Goal: Download file/media

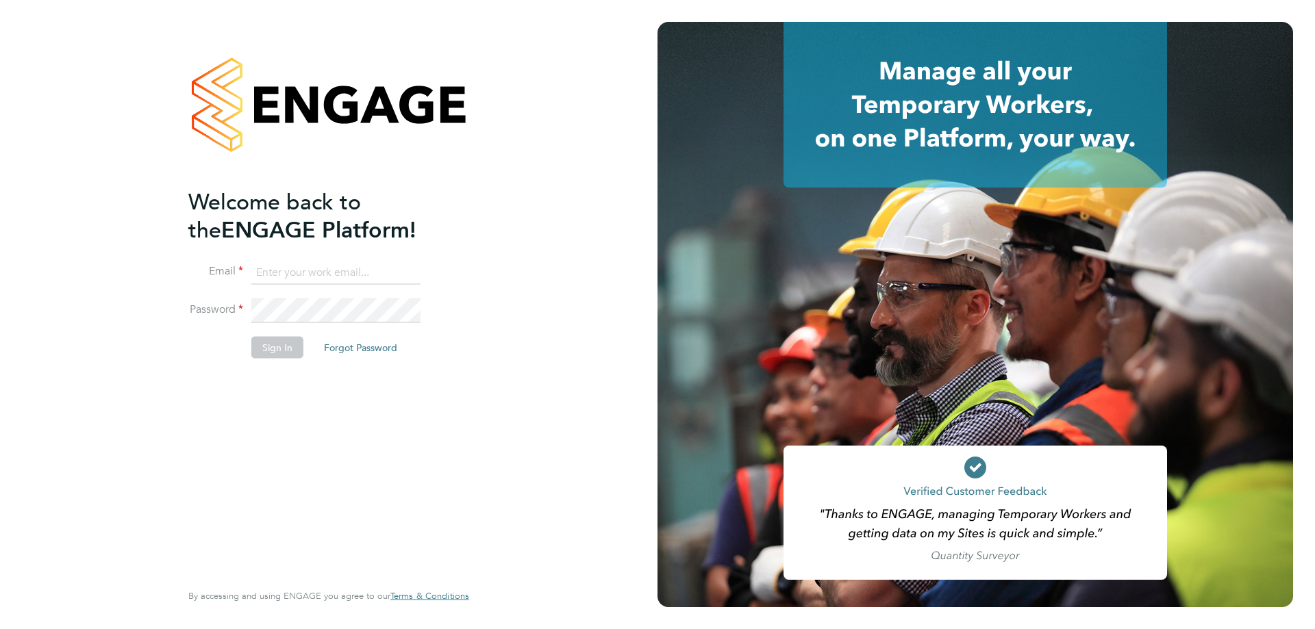
click at [312, 272] on input at bounding box center [335, 272] width 169 height 25
type input "robot.johnny5@randstad.co.uk"
click at [271, 347] on button "Sign In" at bounding box center [277, 348] width 52 height 22
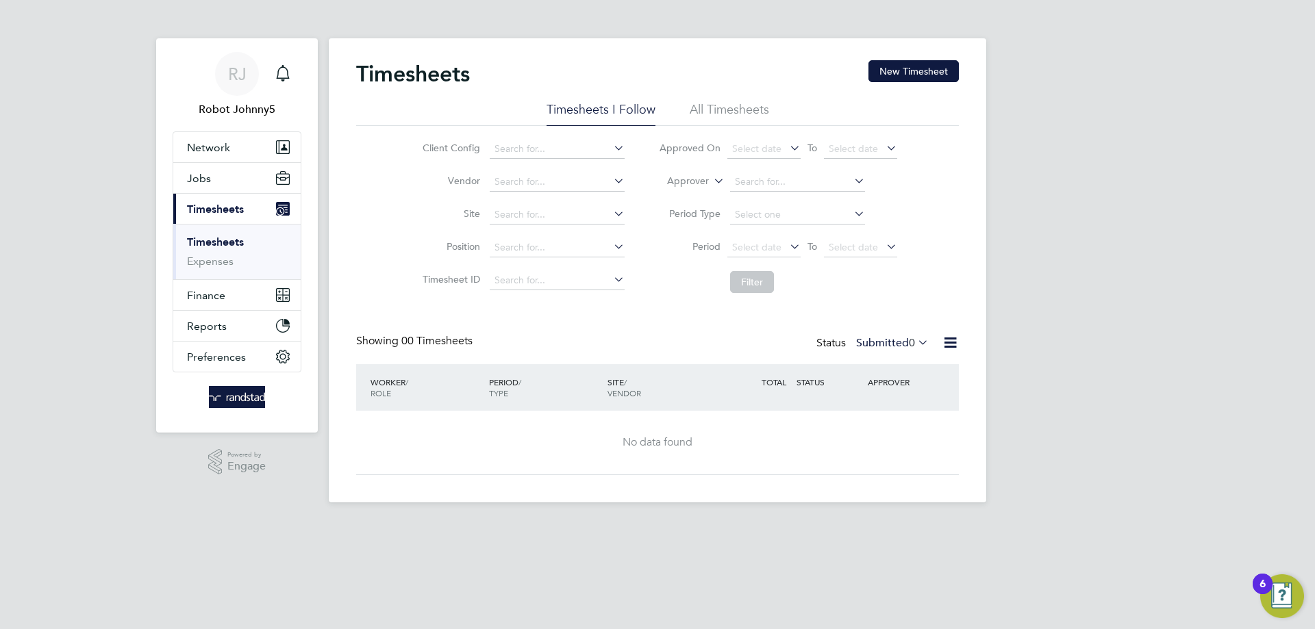
click at [948, 340] on icon at bounding box center [950, 342] width 17 height 17
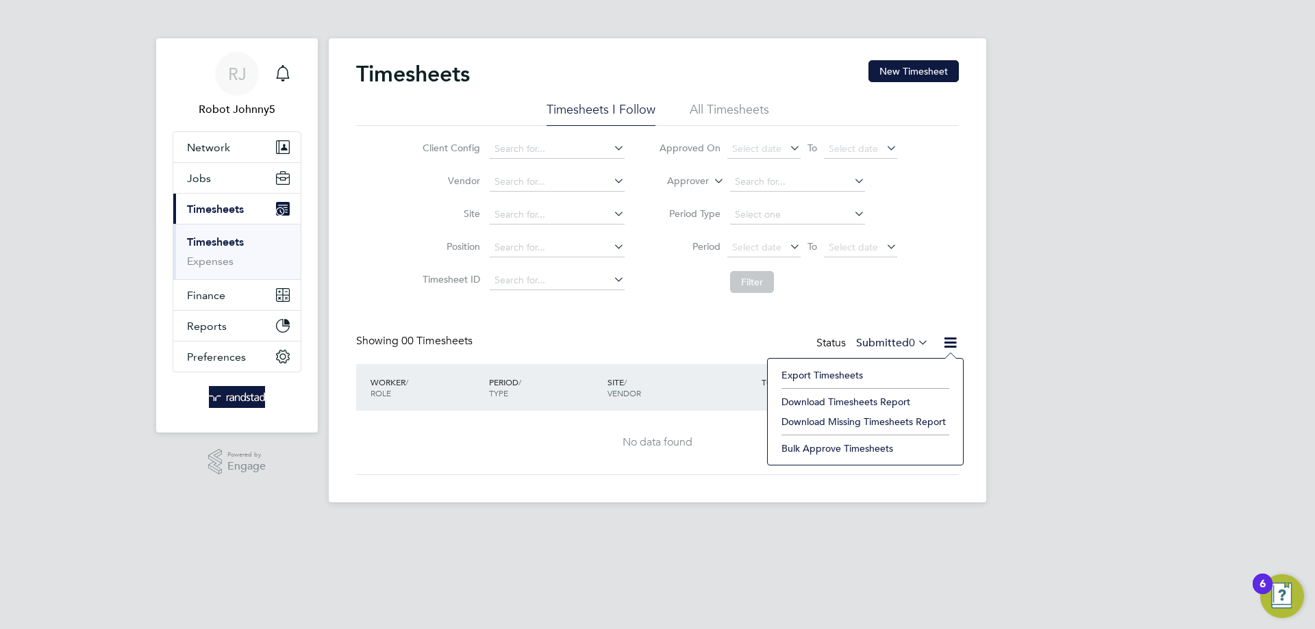
click at [829, 377] on li "Export Timesheets" at bounding box center [865, 375] width 181 height 19
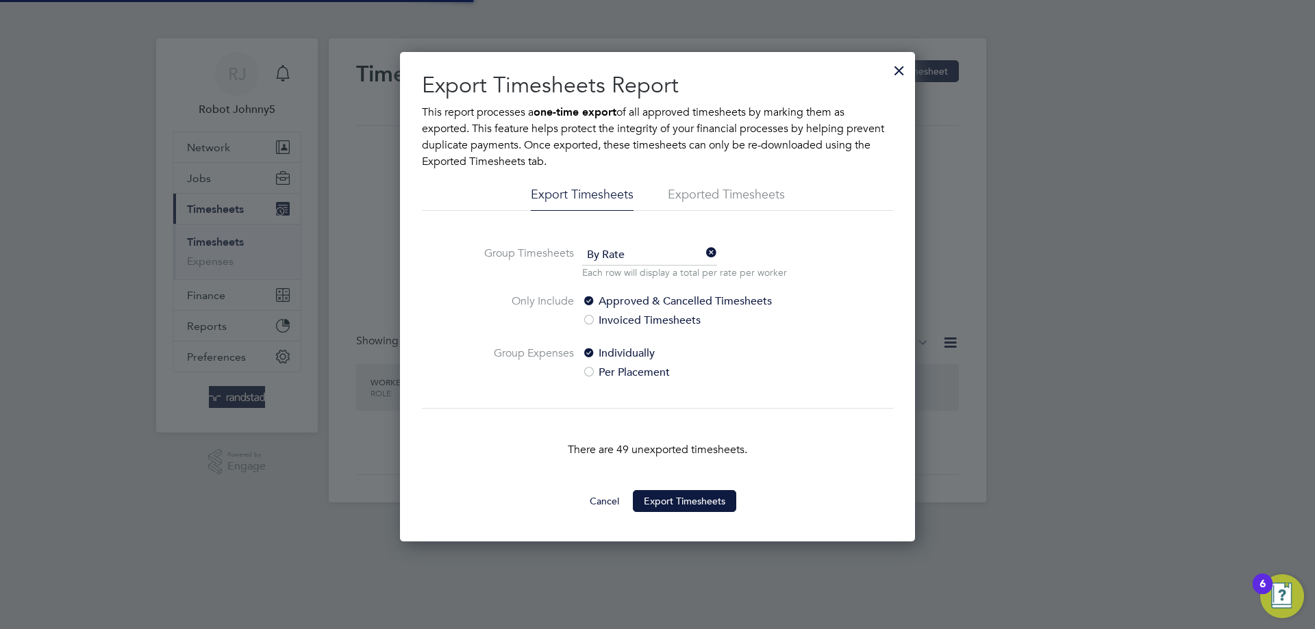
scroll to position [7, 7]
click at [746, 196] on li "Exported Timesheets" at bounding box center [726, 198] width 117 height 25
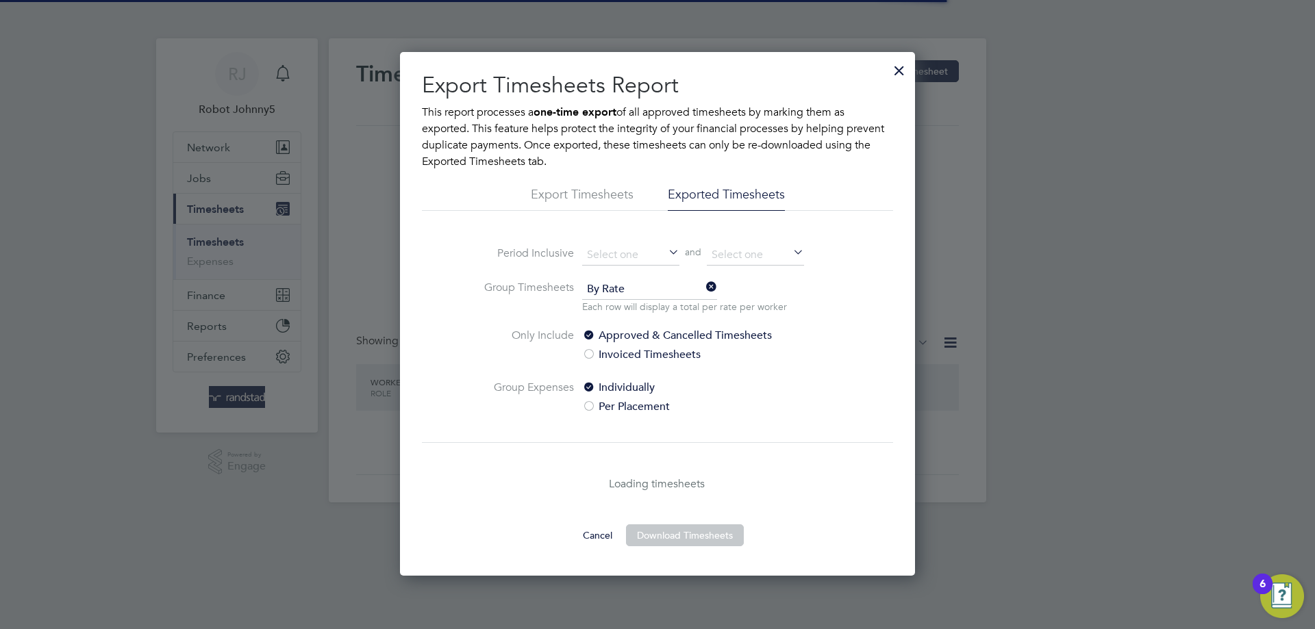
click at [666, 255] on icon at bounding box center [666, 253] width 0 height 19
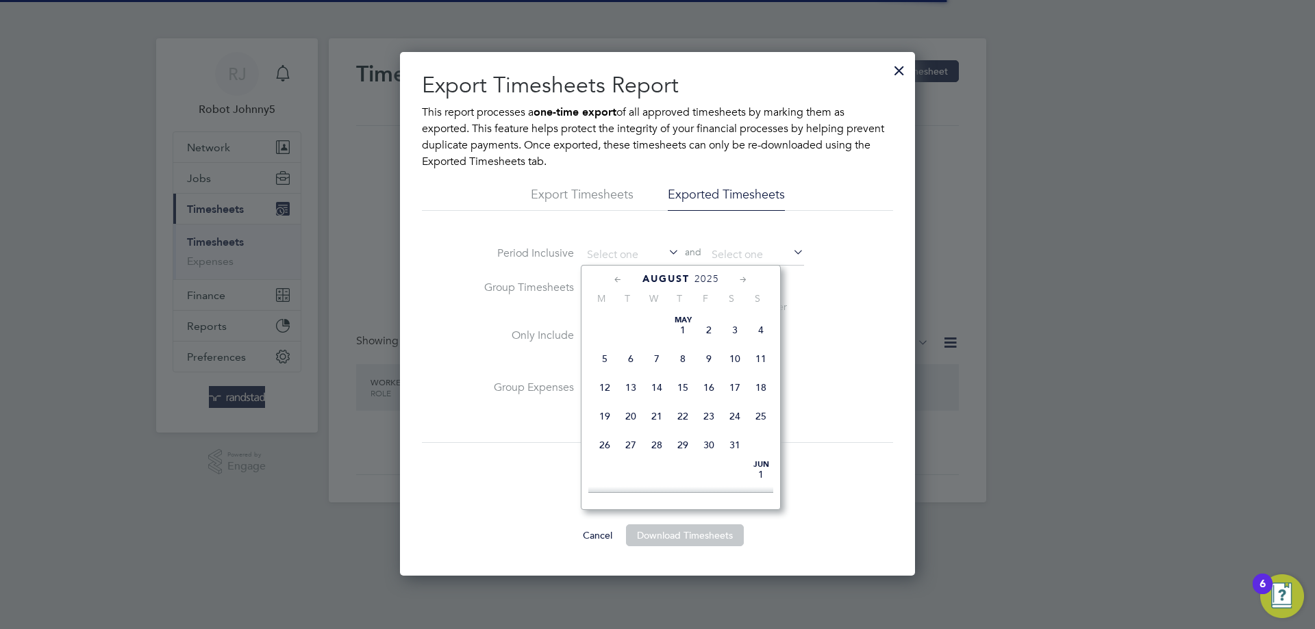
scroll to position [533, 0]
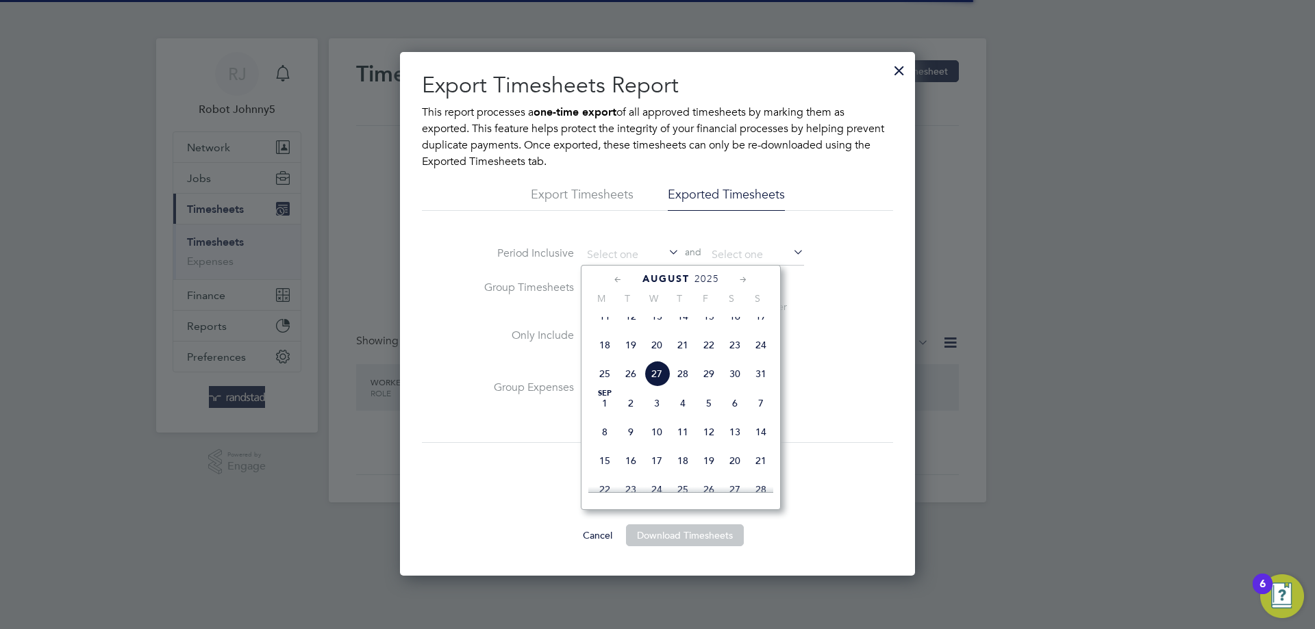
click at [481, 511] on div "Loading timesheets" at bounding box center [657, 483] width 471 height 82
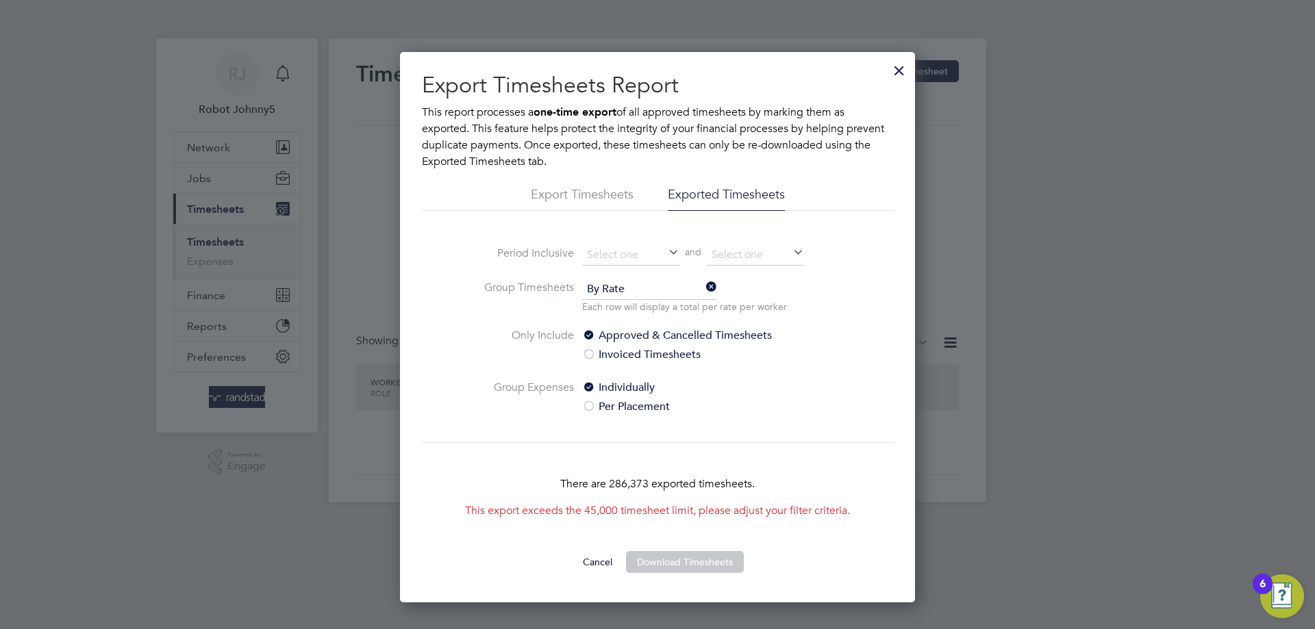
scroll to position [551, 516]
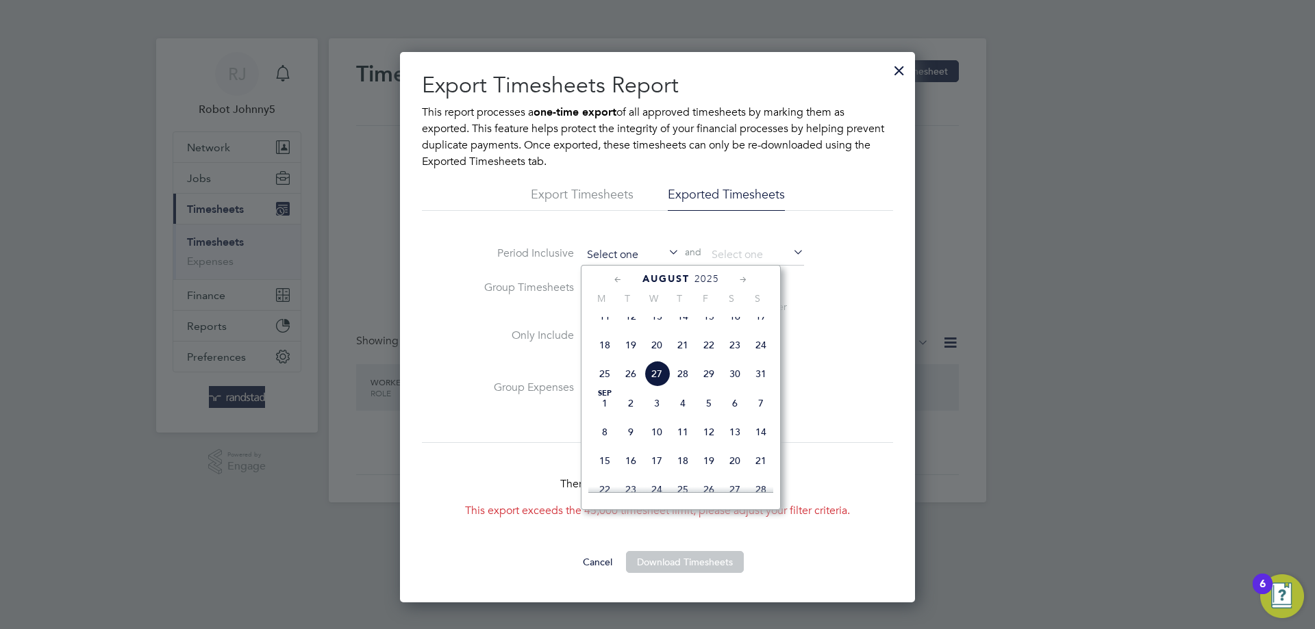
click at [622, 259] on input at bounding box center [630, 255] width 97 height 21
click at [461, 447] on div "There are 286,373 exported timesheets. This export exceeds the 45,000 timesheet…" at bounding box center [657, 496] width 471 height 109
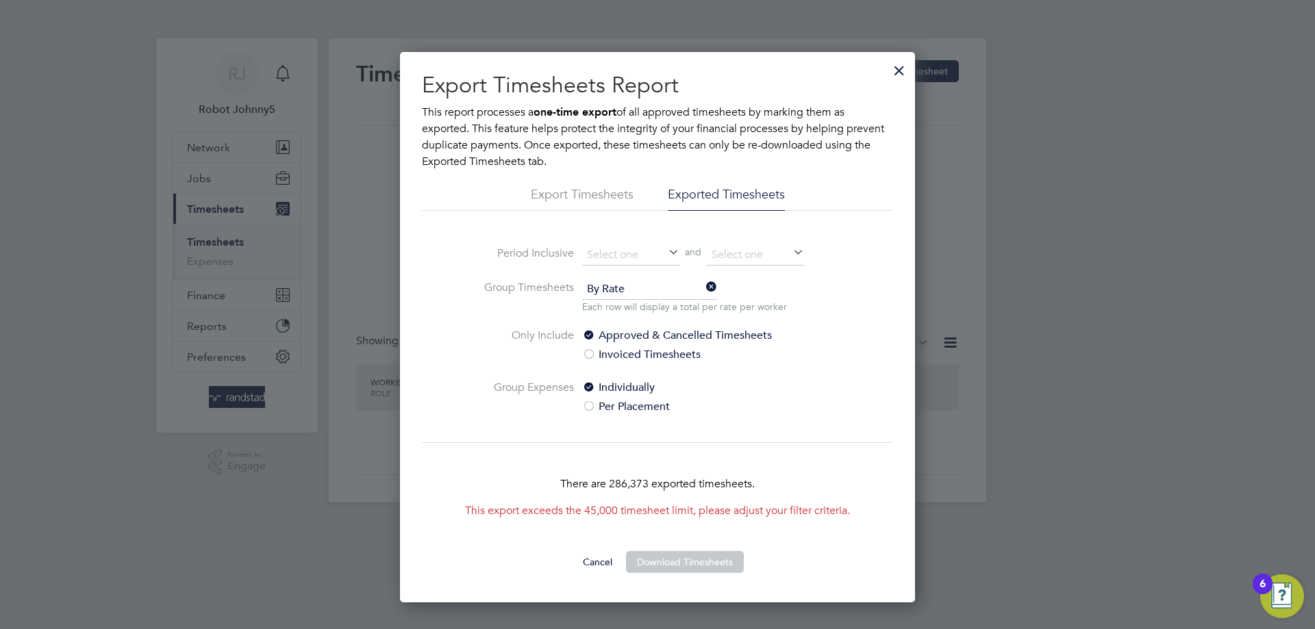
click at [666, 253] on icon at bounding box center [666, 253] width 0 height 19
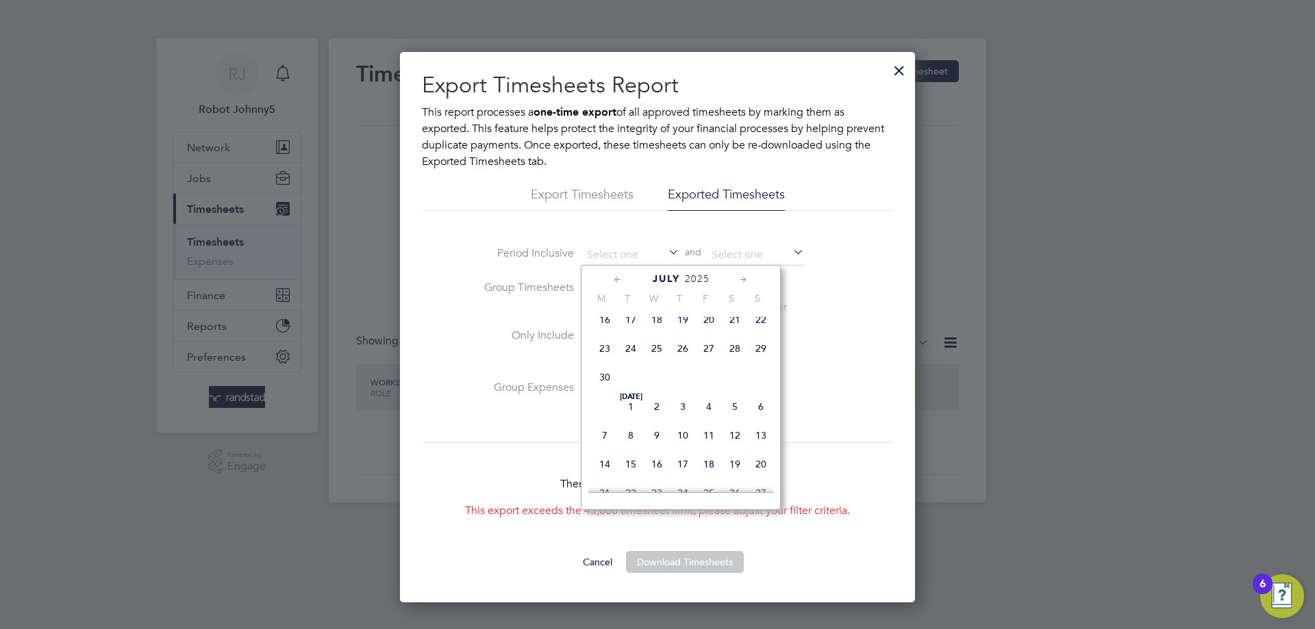
scroll to position [533, 0]
click at [441, 423] on ng-form "Period Inclusive and Group Timesheets By Rate Each row will display a total per…" at bounding box center [657, 338] width 471 height 186
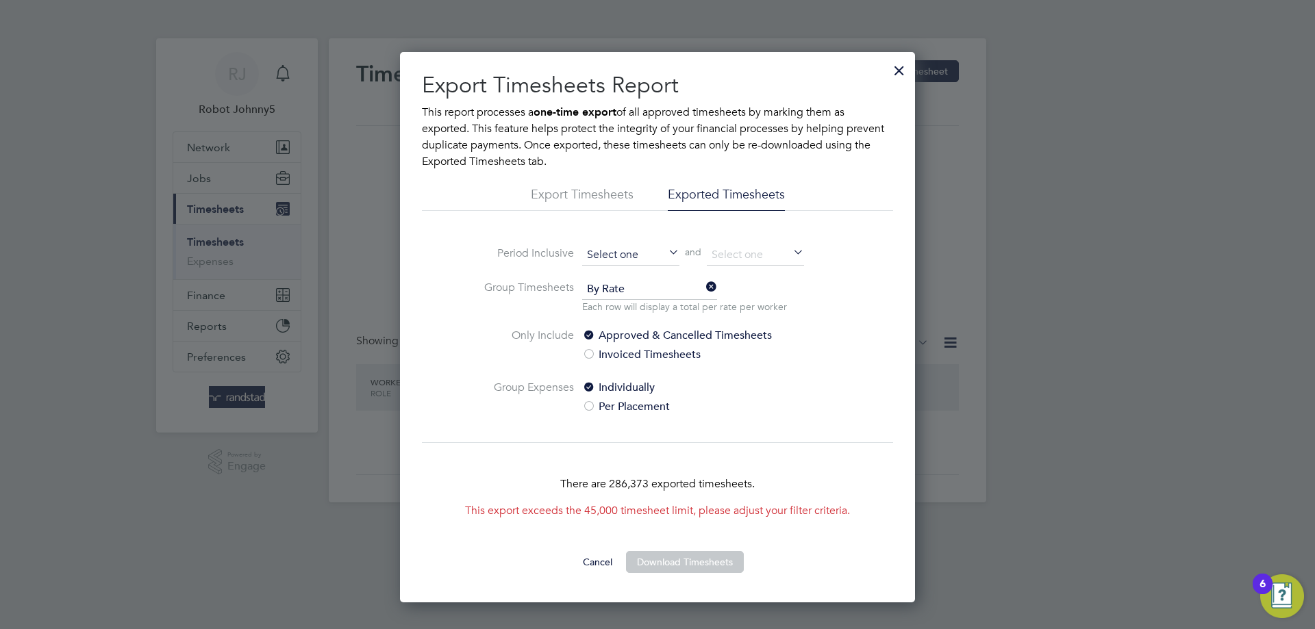
click at [606, 251] on input at bounding box center [630, 255] width 97 height 21
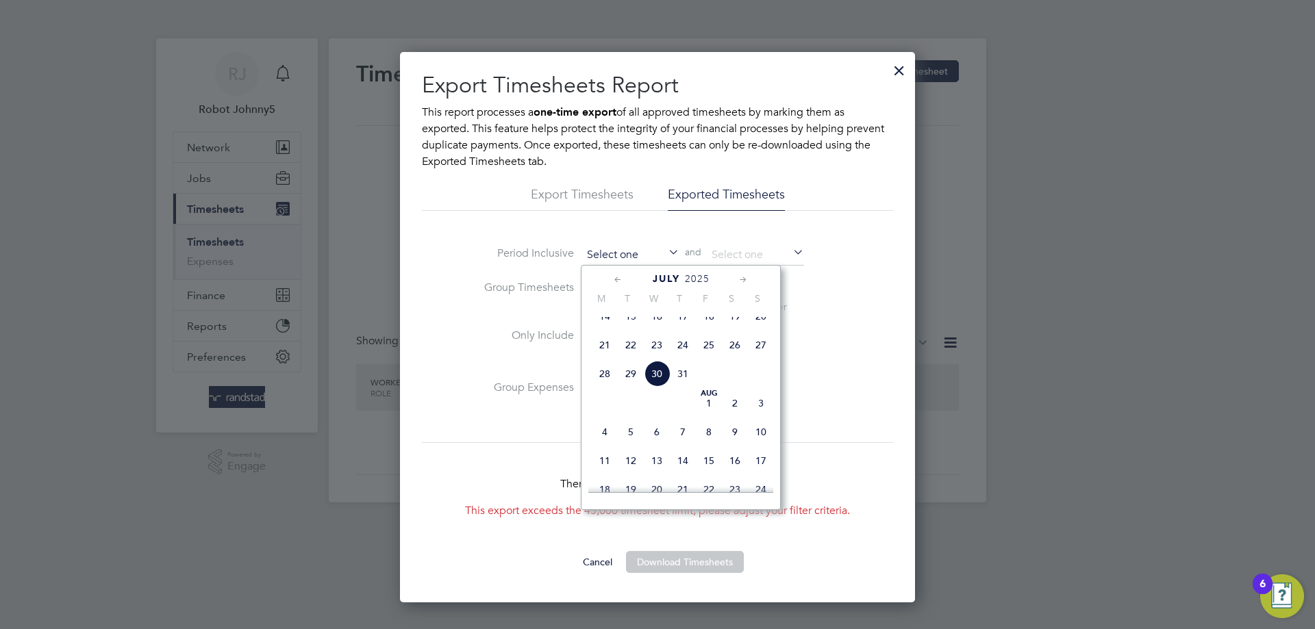
click at [606, 251] on input at bounding box center [630, 255] width 97 height 21
click at [607, 326] on span "14" at bounding box center [605, 316] width 26 height 26
type input "[DATE]"
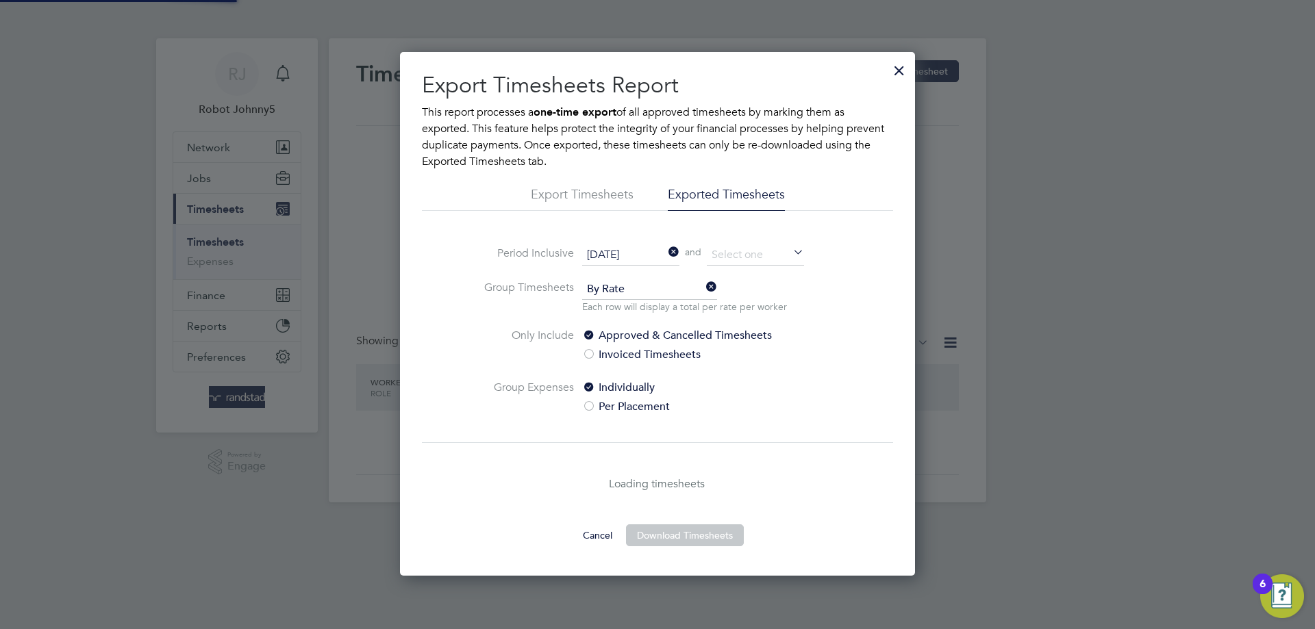
click at [790, 253] on icon at bounding box center [790, 253] width 0 height 19
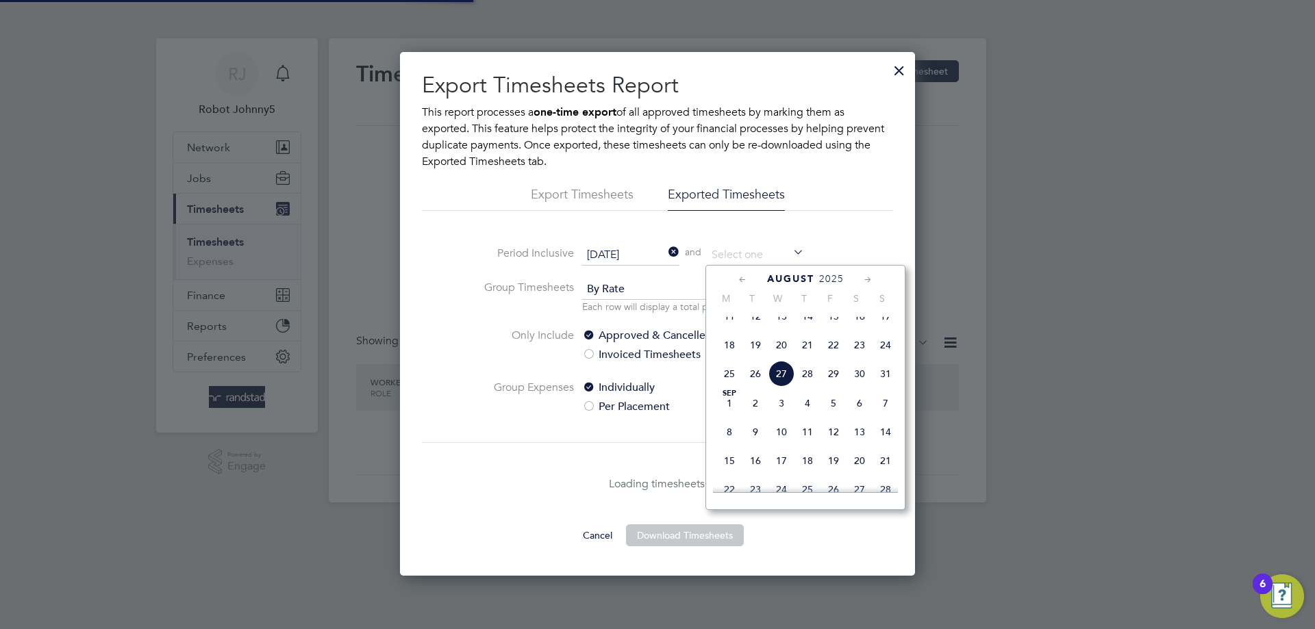
scroll to position [7, 7]
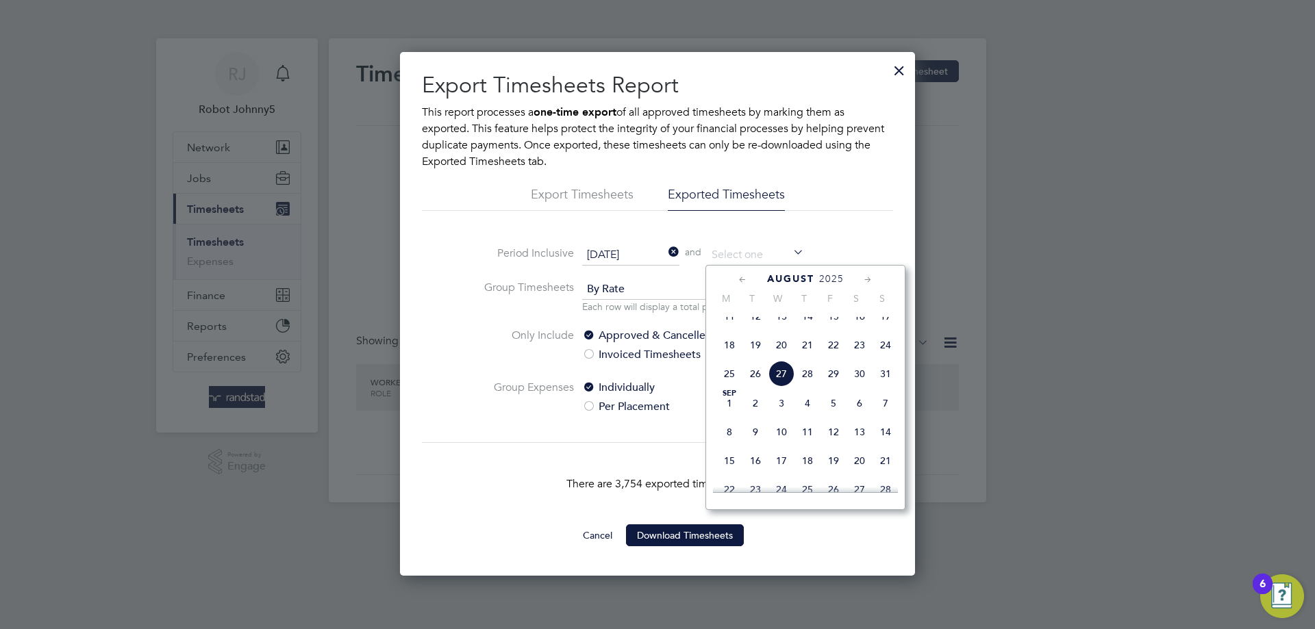
click at [514, 463] on div "There are 3,754 exported timesheets." at bounding box center [657, 483] width 471 height 82
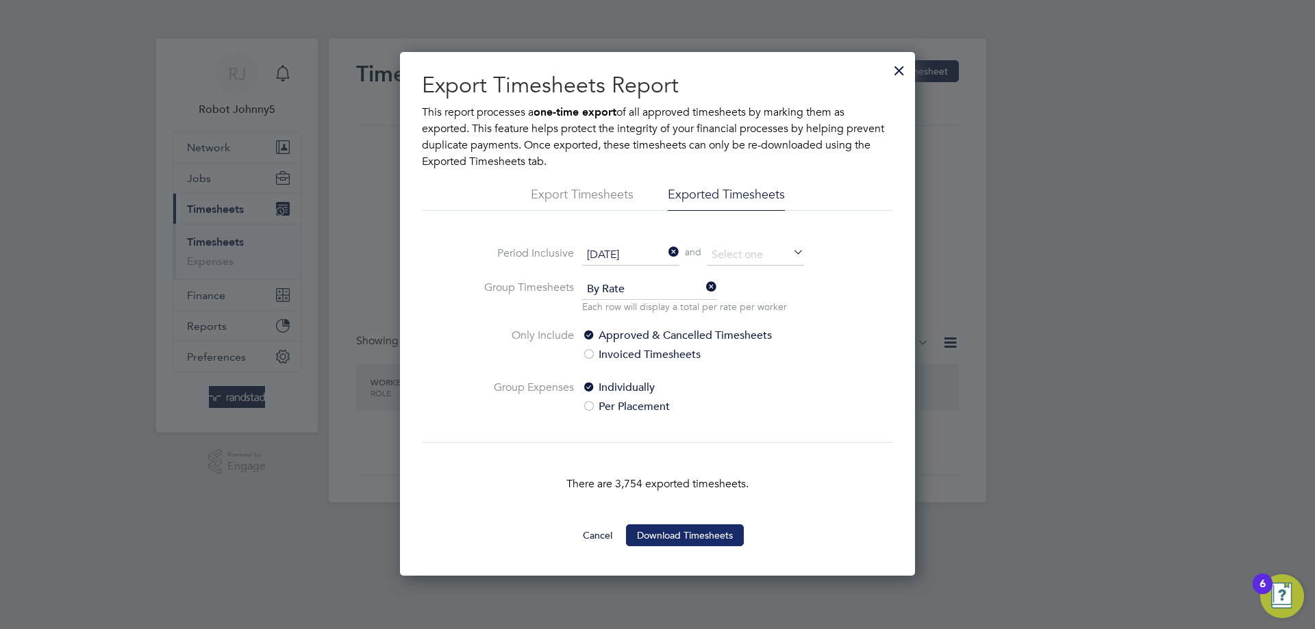
click at [693, 533] on button "Download Timesheets" at bounding box center [685, 536] width 118 height 22
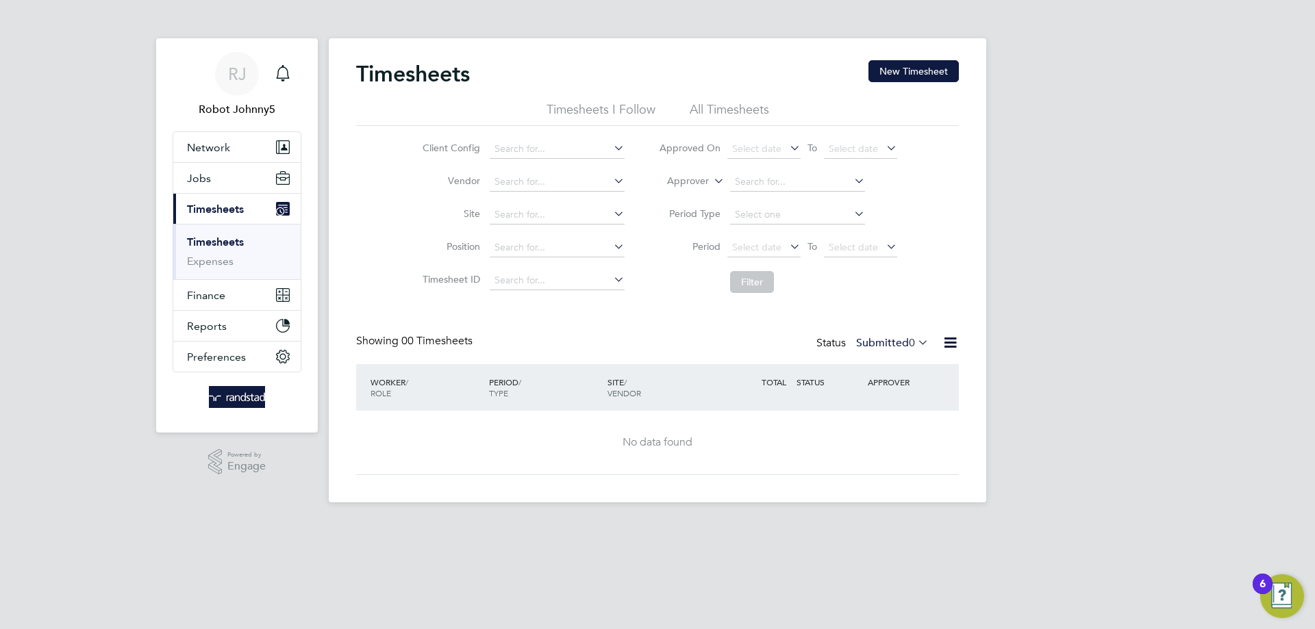
click at [953, 342] on icon at bounding box center [950, 342] width 17 height 17
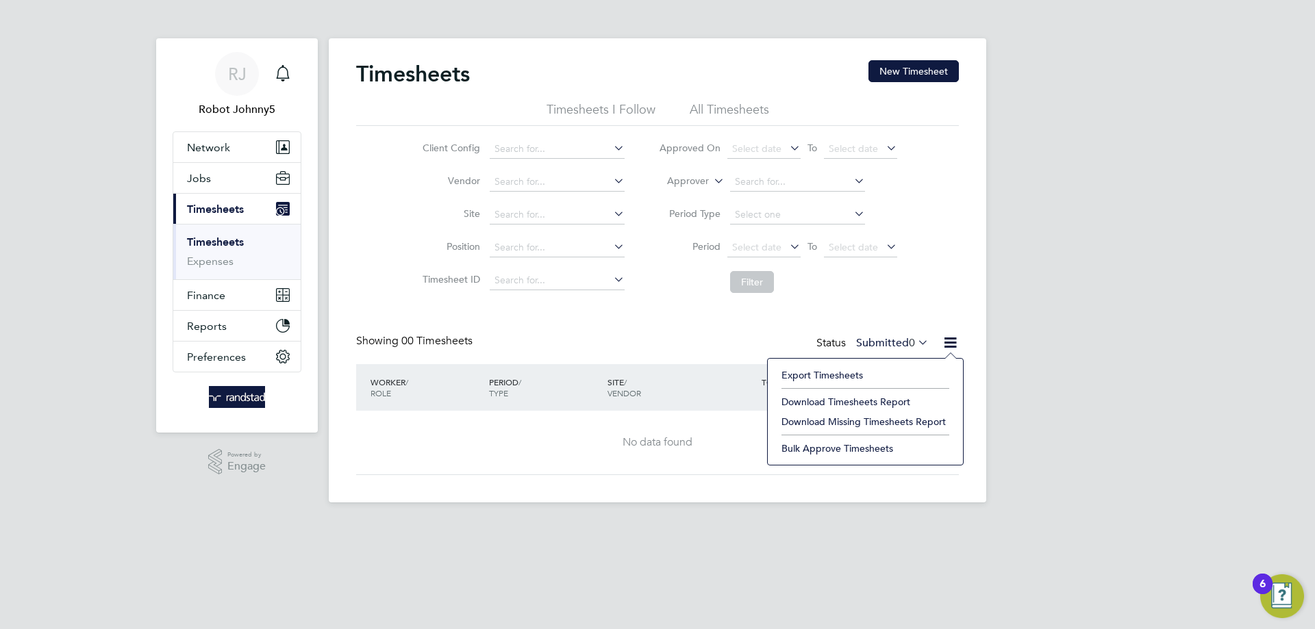
click at [831, 373] on li "Export Timesheets" at bounding box center [865, 375] width 181 height 19
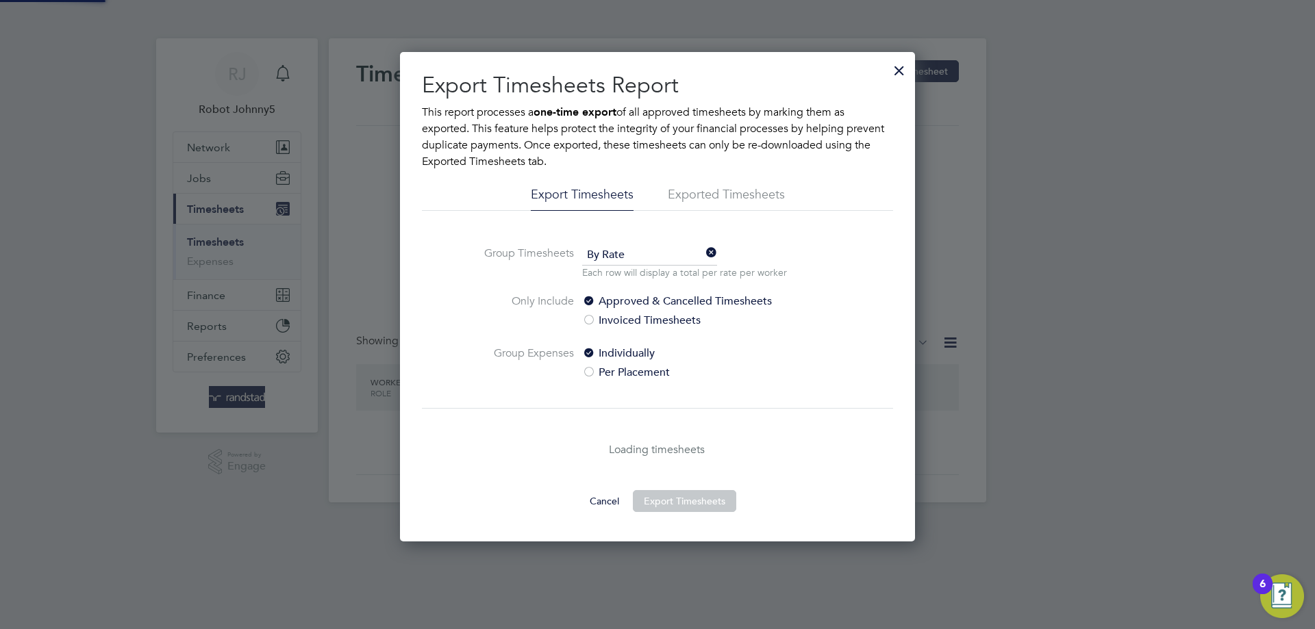
scroll to position [490, 516]
click at [707, 189] on li "Exported Timesheets" at bounding box center [726, 198] width 117 height 25
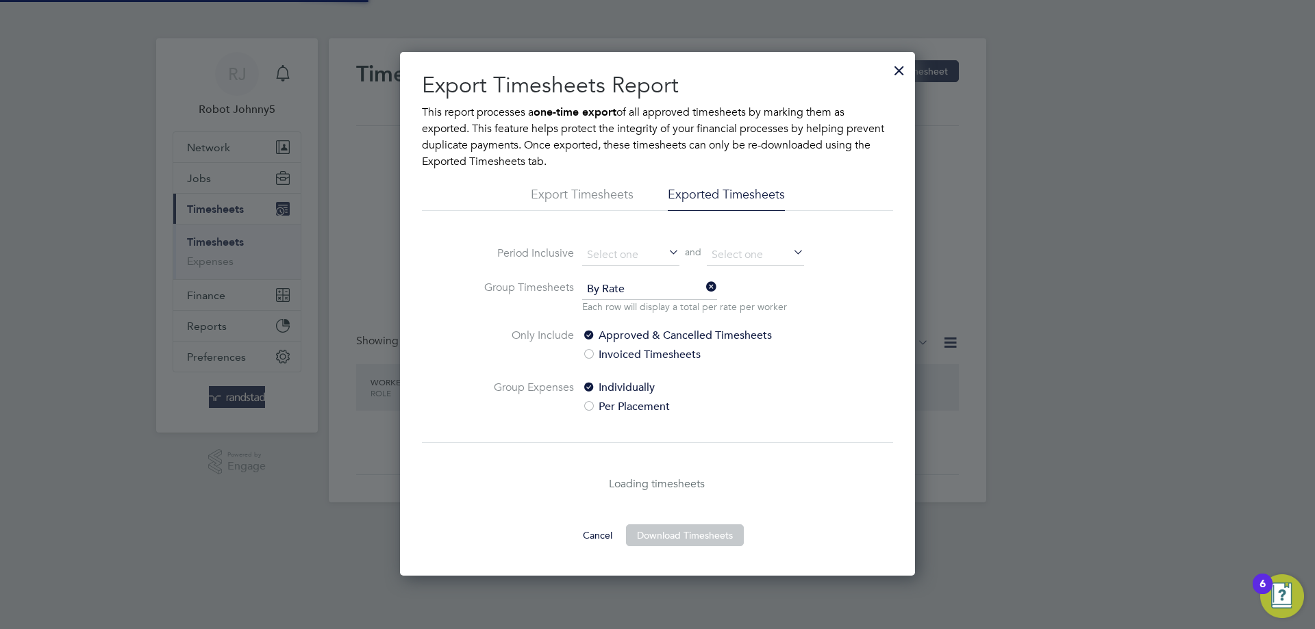
scroll to position [524, 516]
click at [666, 255] on icon at bounding box center [666, 253] width 0 height 19
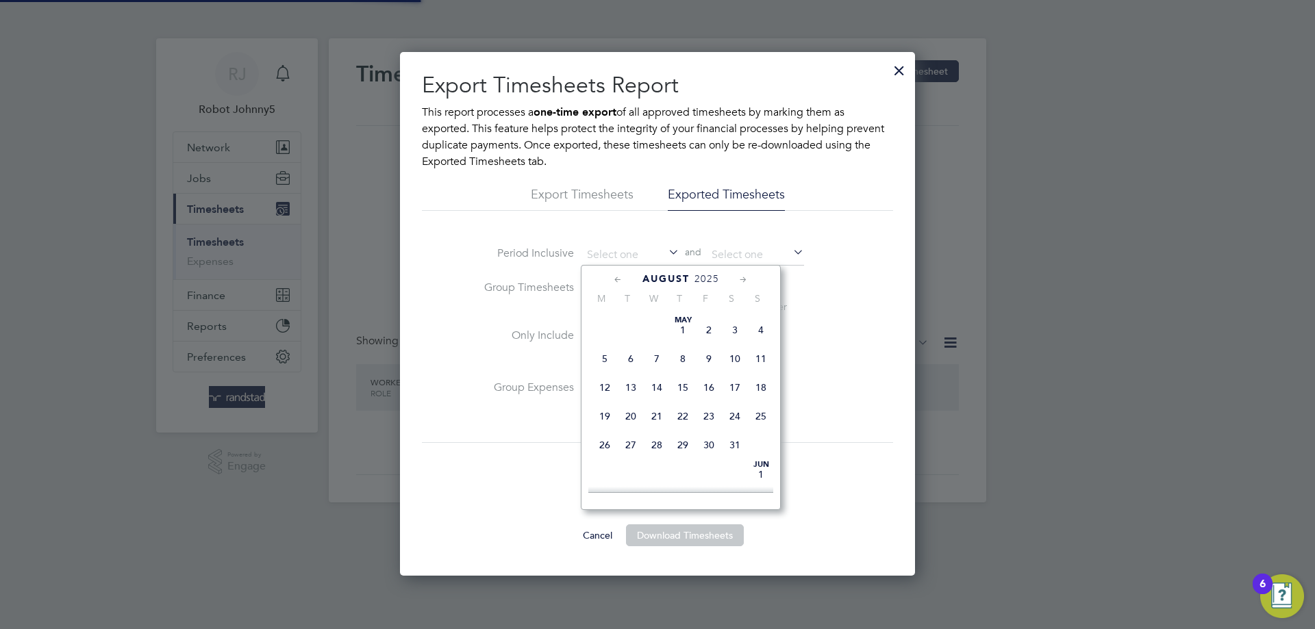
scroll to position [533, 0]
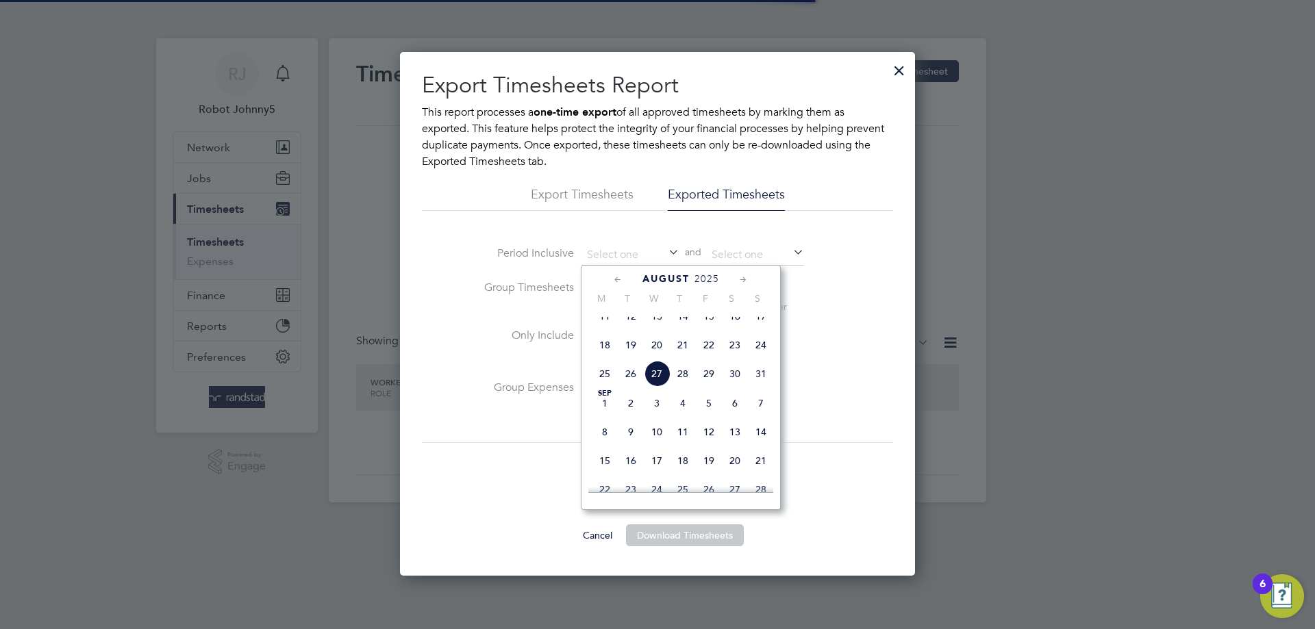
click at [678, 278] on span "August" at bounding box center [665, 279] width 47 height 12
click at [631, 446] on span "26" at bounding box center [631, 434] width 26 height 26
type input "[DATE]"
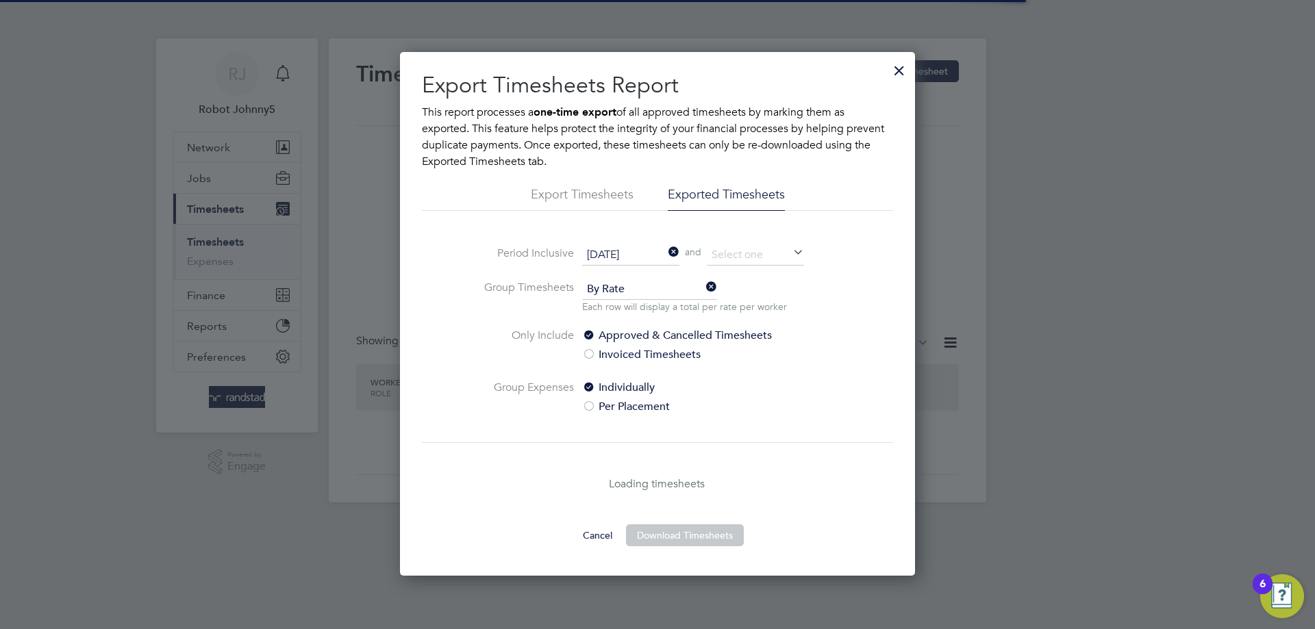
click at [666, 250] on icon at bounding box center [666, 253] width 0 height 19
click at [666, 254] on icon at bounding box center [666, 253] width 0 height 19
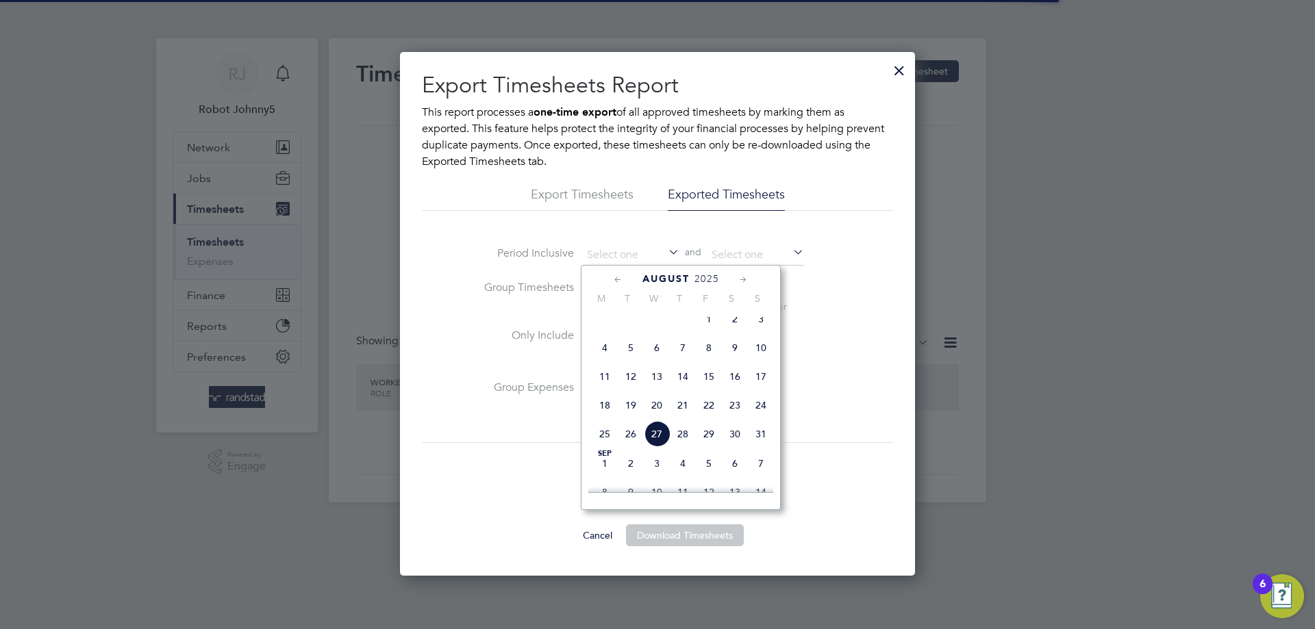
scroll to position [533, 0]
click at [524, 481] on p "Loading timesheets" at bounding box center [657, 484] width 471 height 16
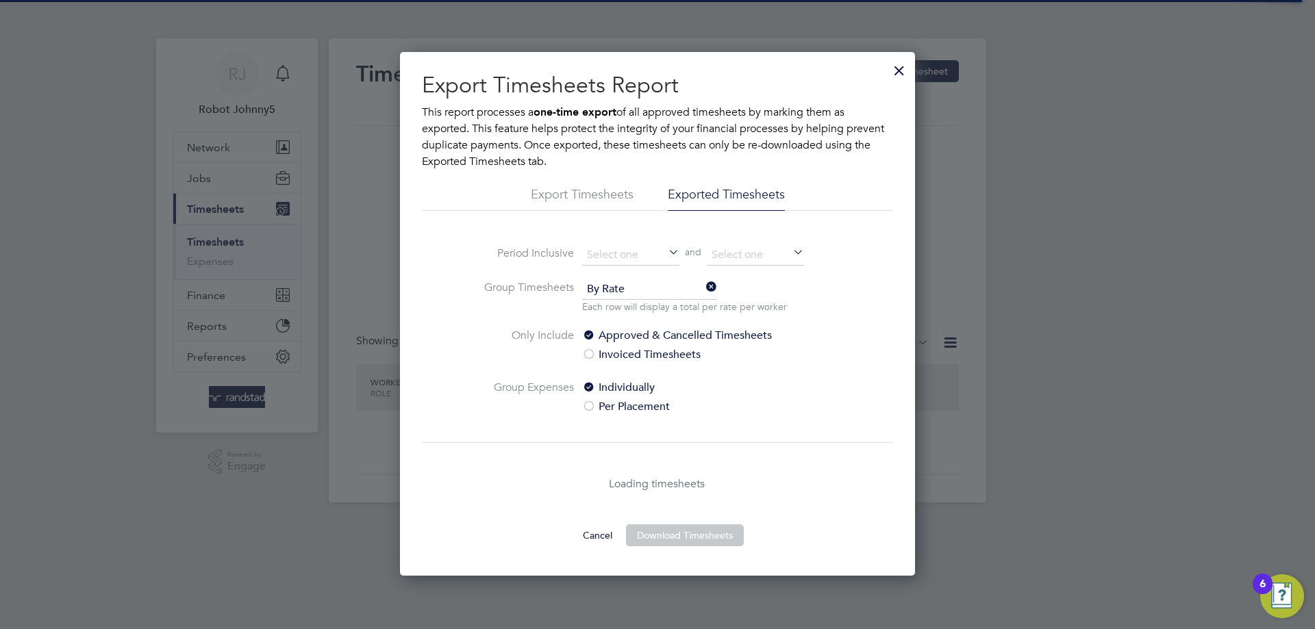
click at [666, 248] on icon at bounding box center [666, 253] width 0 height 19
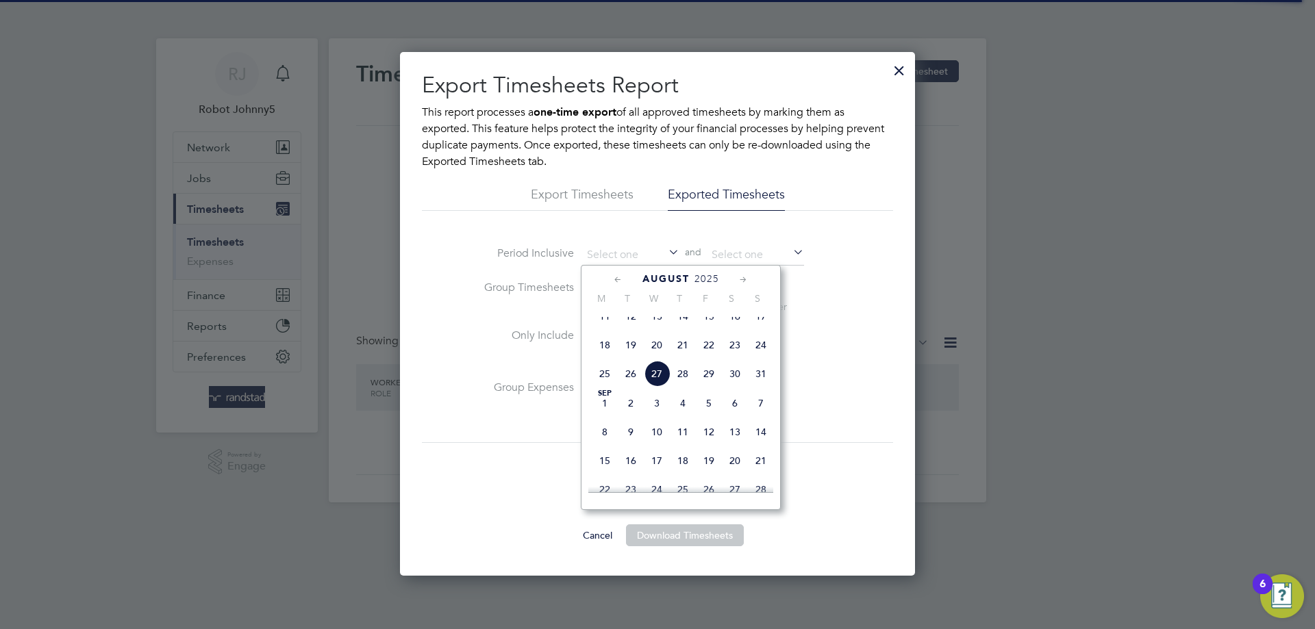
click at [620, 282] on icon at bounding box center [618, 280] width 13 height 15
click at [744, 283] on icon at bounding box center [743, 280] width 13 height 15
click at [682, 277] on span "August" at bounding box center [665, 279] width 47 height 12
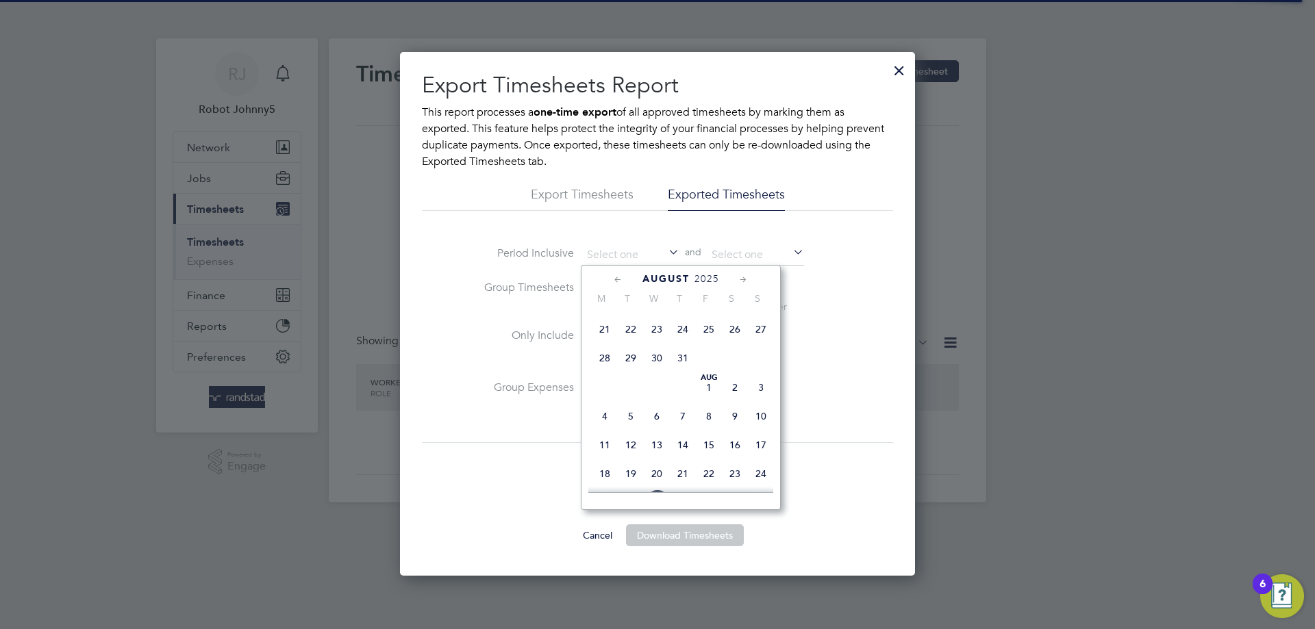
scroll to position [542, 0]
click at [678, 275] on span "August" at bounding box center [665, 279] width 47 height 12
click at [615, 281] on icon at bounding box center [618, 280] width 13 height 15
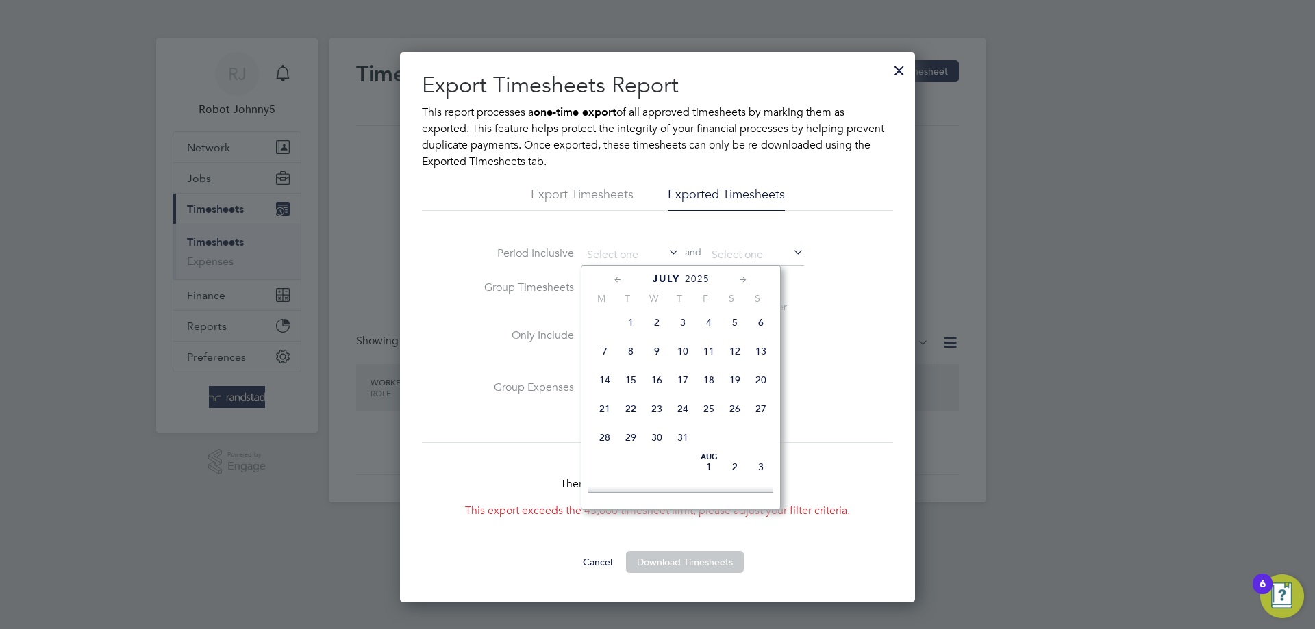
click at [462, 448] on div "There are 286,373 exported timesheets. This export exceeds the 45,000 timesheet…" at bounding box center [657, 496] width 471 height 109
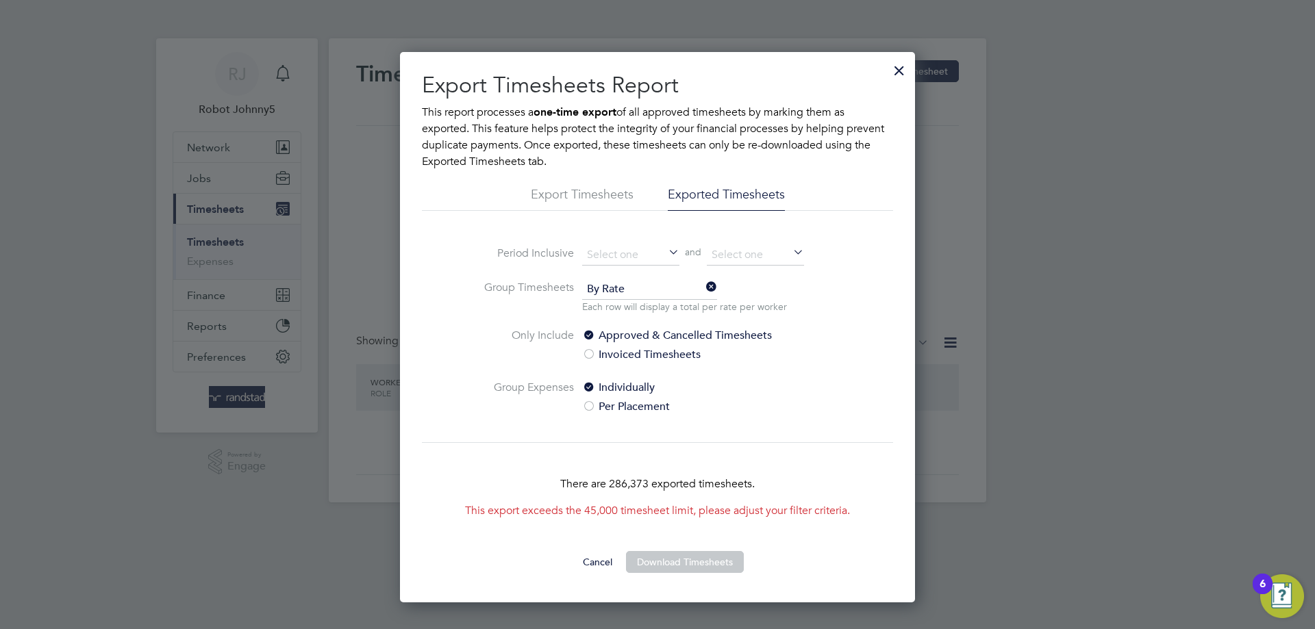
click at [666, 250] on icon at bounding box center [666, 253] width 0 height 19
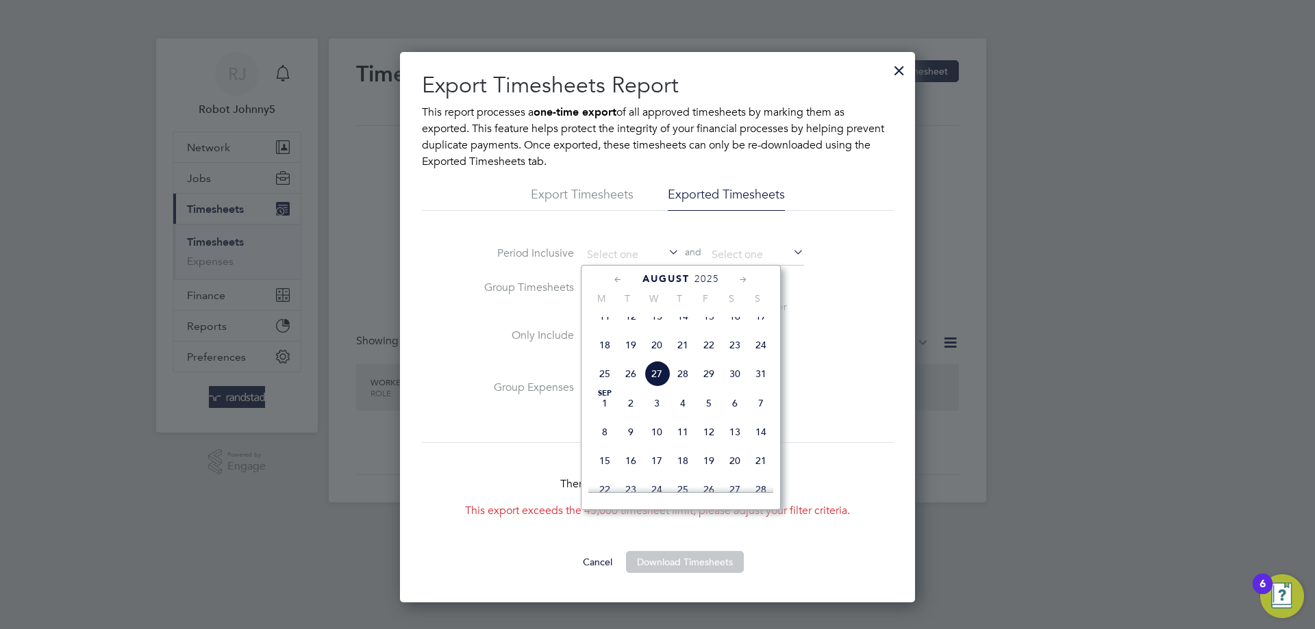
click at [436, 428] on ng-form "Period Inclusive and Group Timesheets By Rate Each row will display a total per…" at bounding box center [657, 338] width 471 height 186
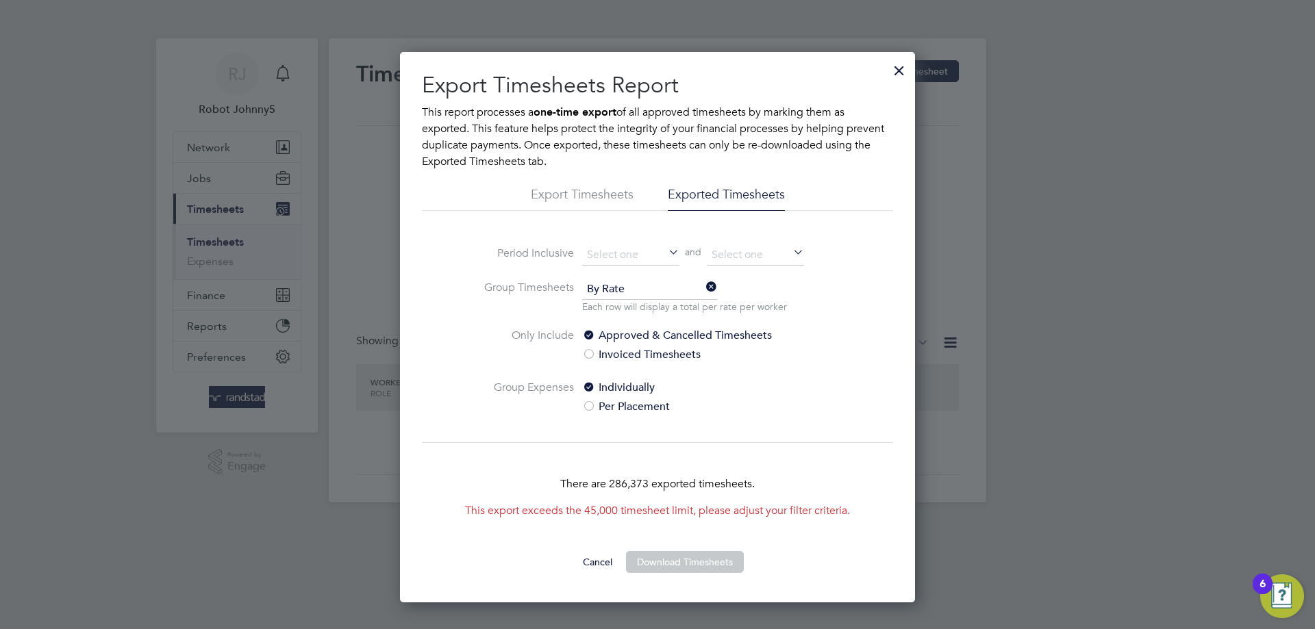
click at [666, 255] on icon at bounding box center [666, 253] width 0 height 19
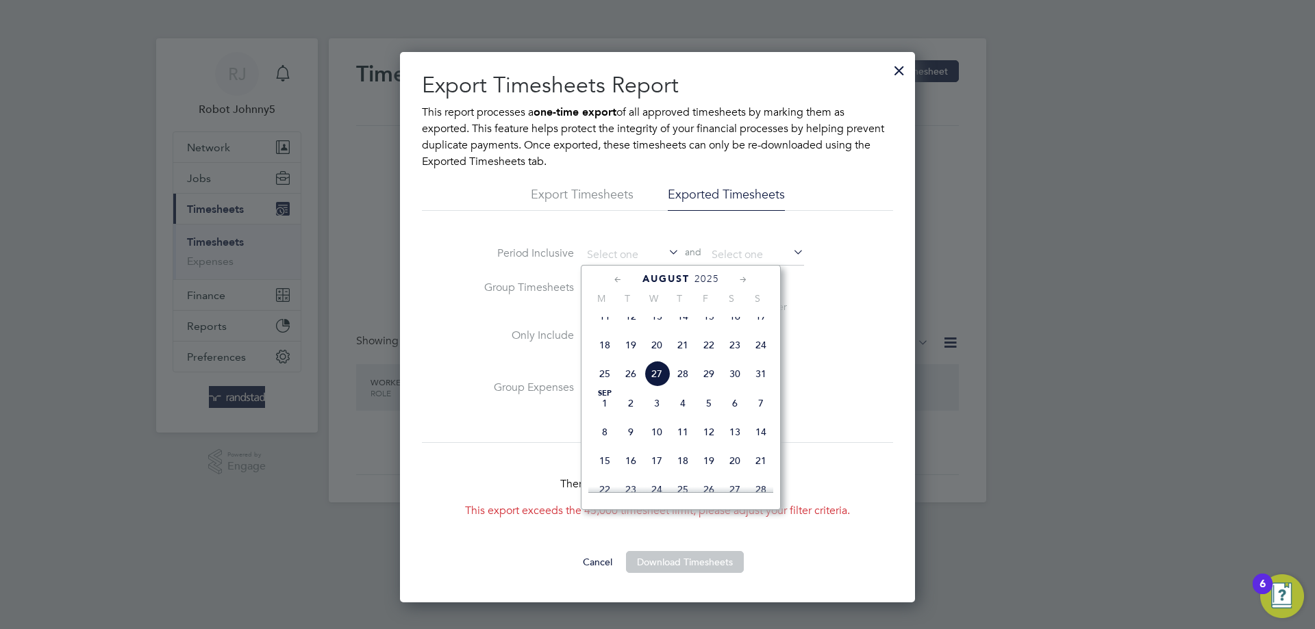
click at [662, 280] on span "August" at bounding box center [665, 279] width 47 height 12
click at [601, 255] on input at bounding box center [630, 255] width 97 height 21
click at [666, 255] on icon at bounding box center [666, 253] width 0 height 19
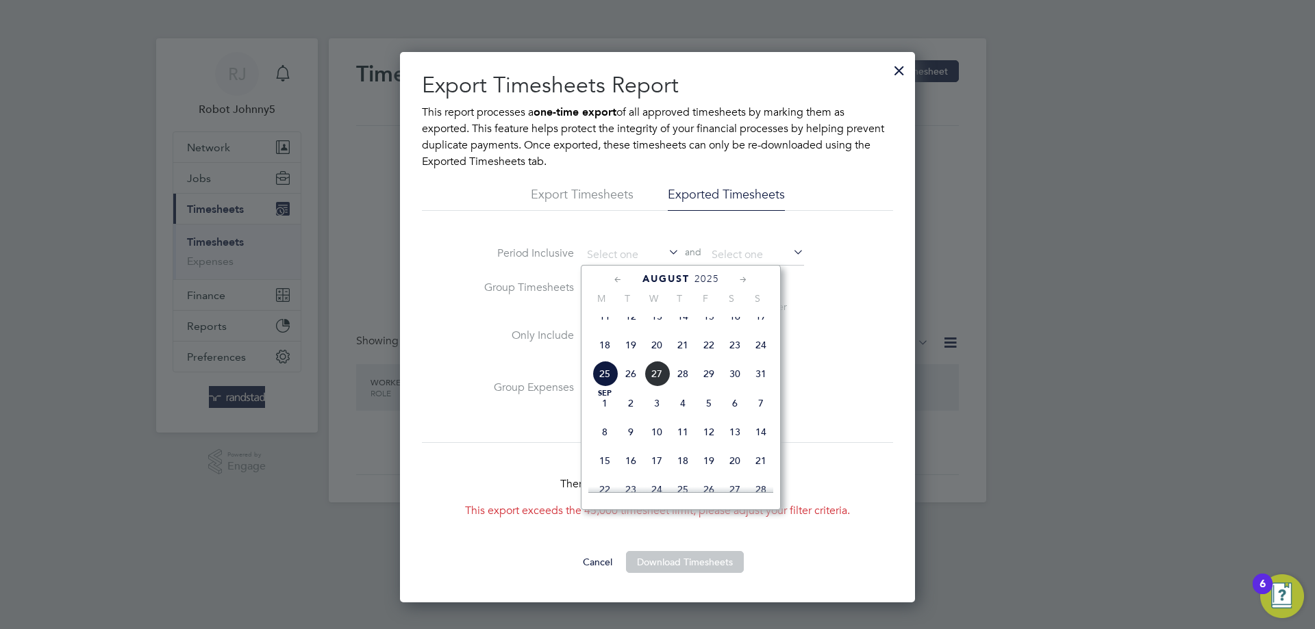
click at [666, 253] on icon at bounding box center [666, 253] width 0 height 19
click at [441, 367] on ng-form "Period Inclusive and Group Timesheets By Rate Each row will display a total per…" at bounding box center [657, 338] width 471 height 186
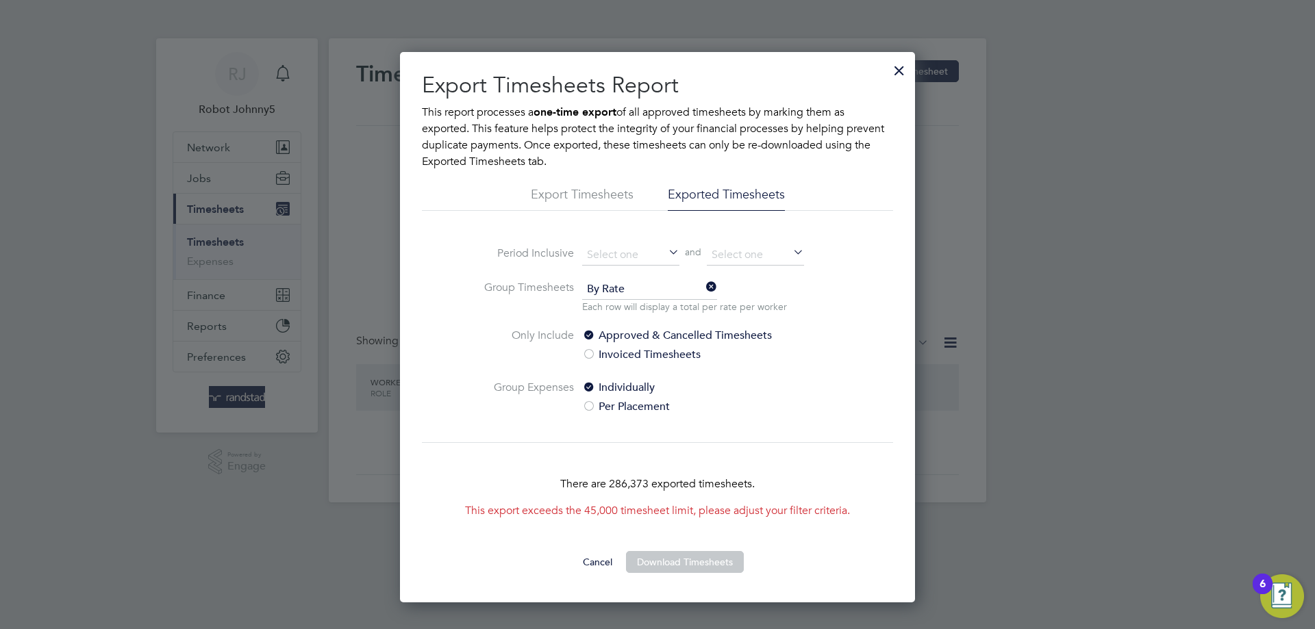
click at [666, 251] on icon at bounding box center [666, 253] width 0 height 19
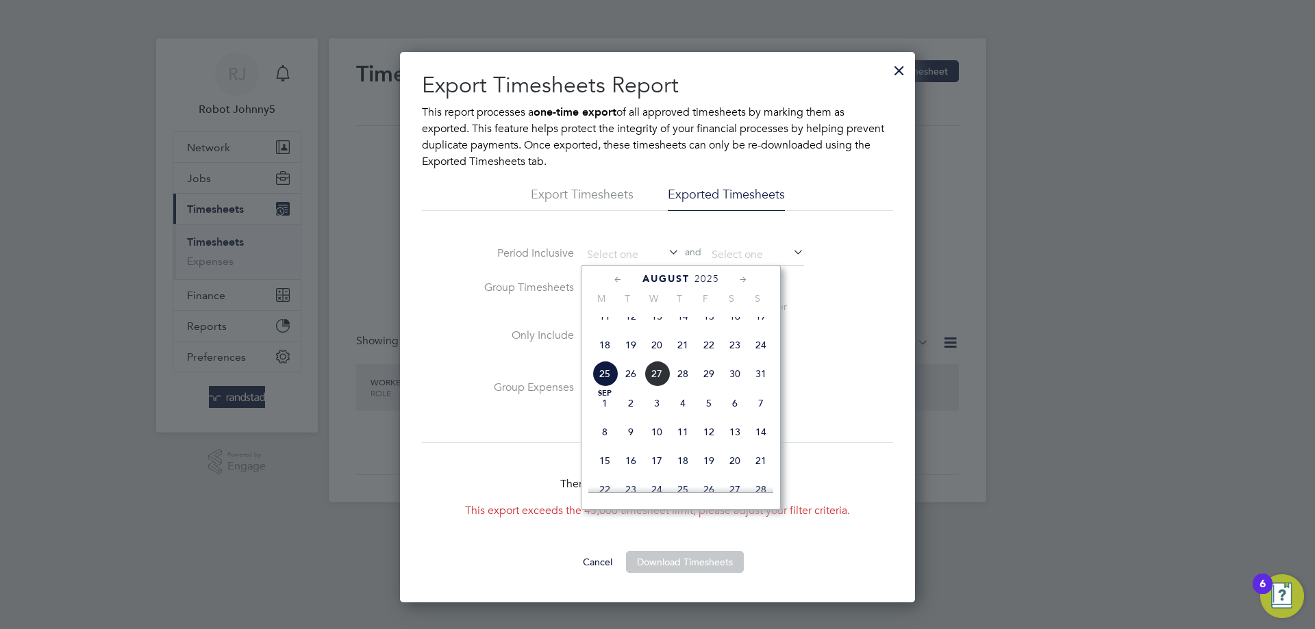
click at [670, 280] on span "August" at bounding box center [665, 279] width 47 height 12
click at [662, 443] on span "27" at bounding box center [657, 434] width 26 height 26
type input "[DATE]"
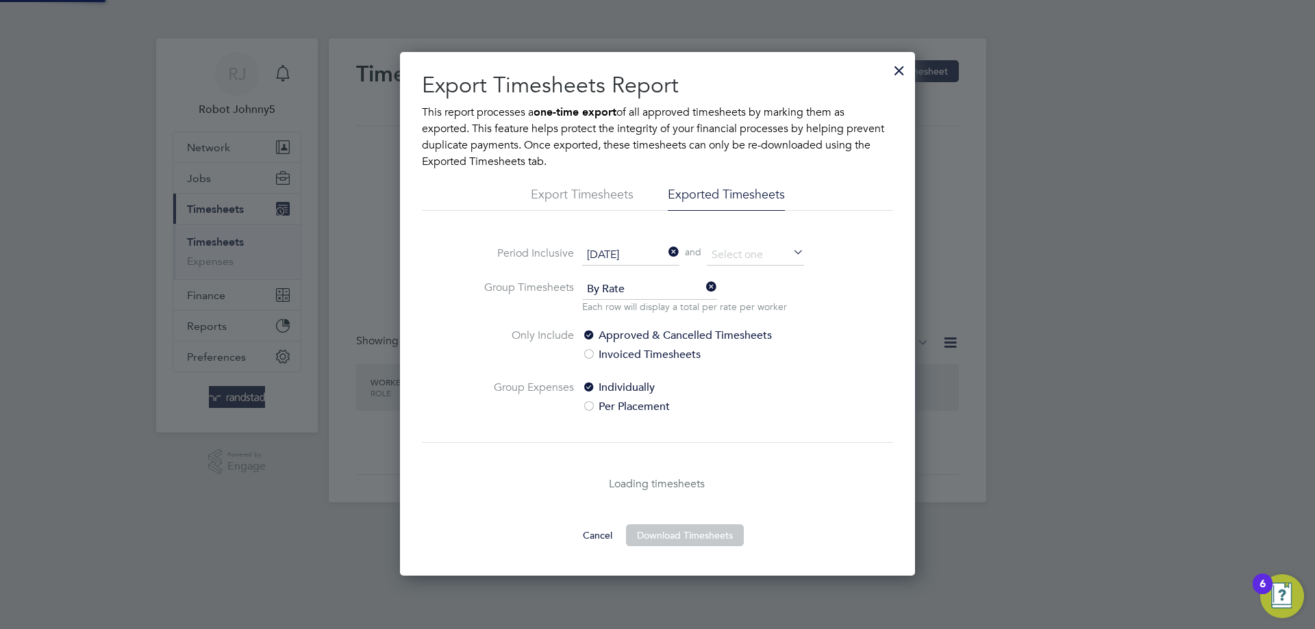
scroll to position [524, 516]
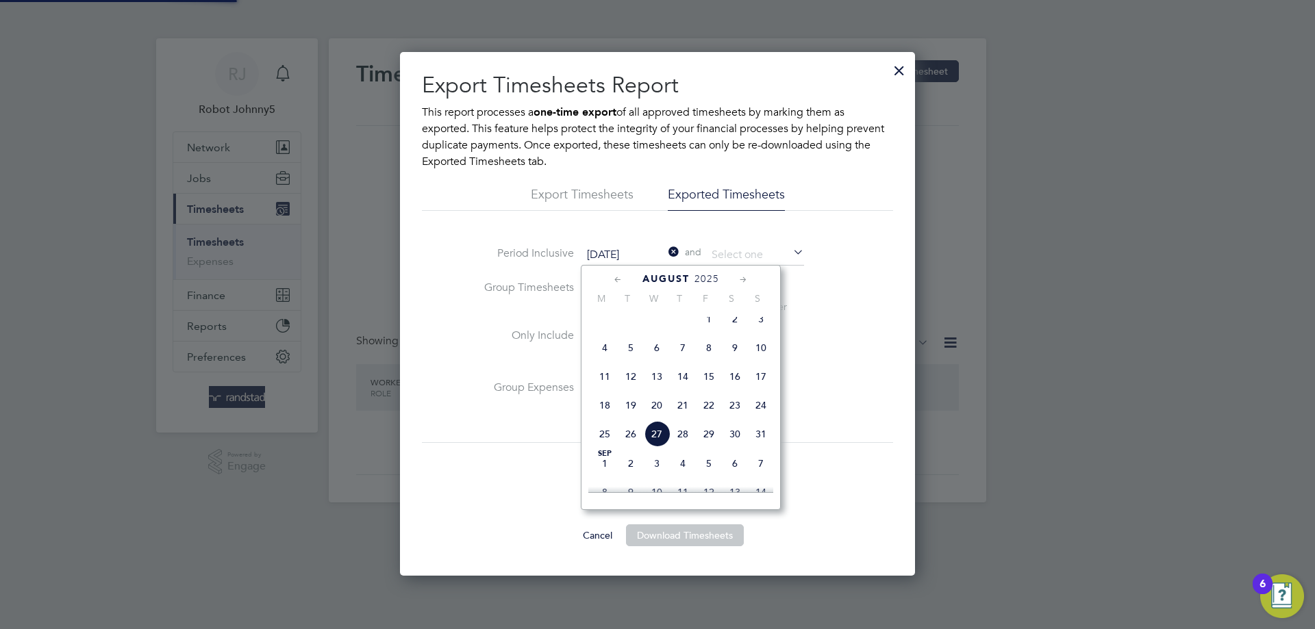
click at [647, 256] on input "[DATE]" at bounding box center [630, 255] width 97 height 21
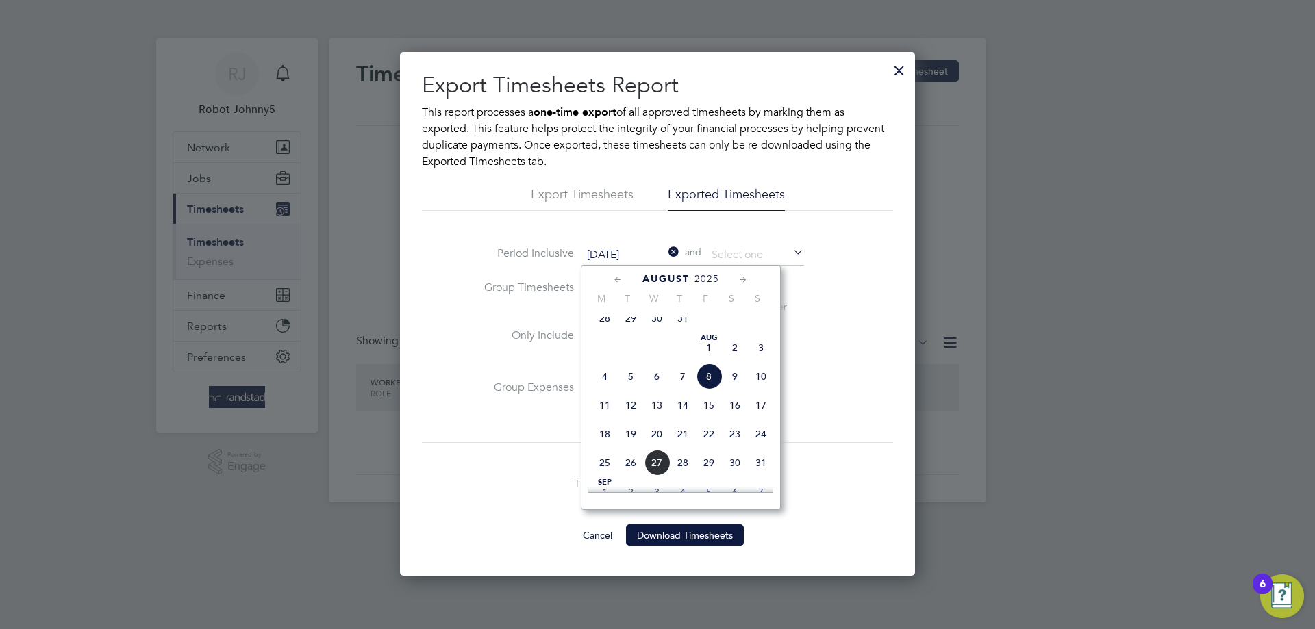
click at [666, 250] on icon at bounding box center [666, 253] width 0 height 19
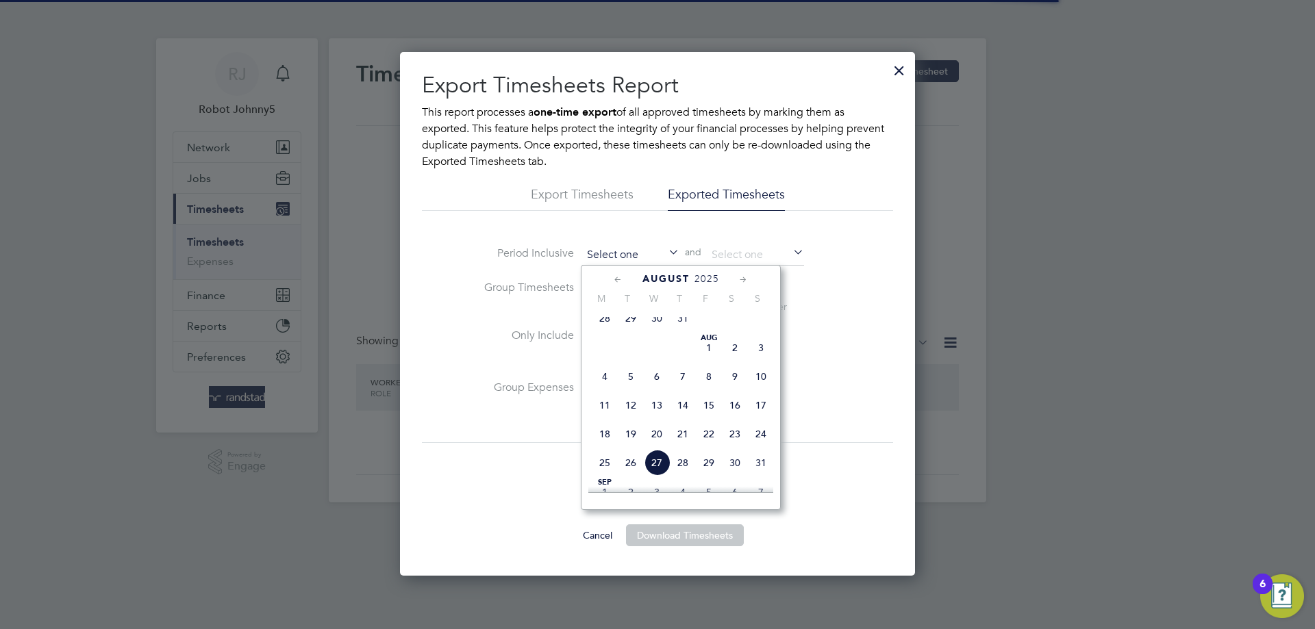
click at [614, 261] on input at bounding box center [630, 255] width 97 height 21
click at [654, 280] on span "August" at bounding box center [665, 279] width 47 height 12
click at [660, 447] on span "27" at bounding box center [657, 434] width 26 height 26
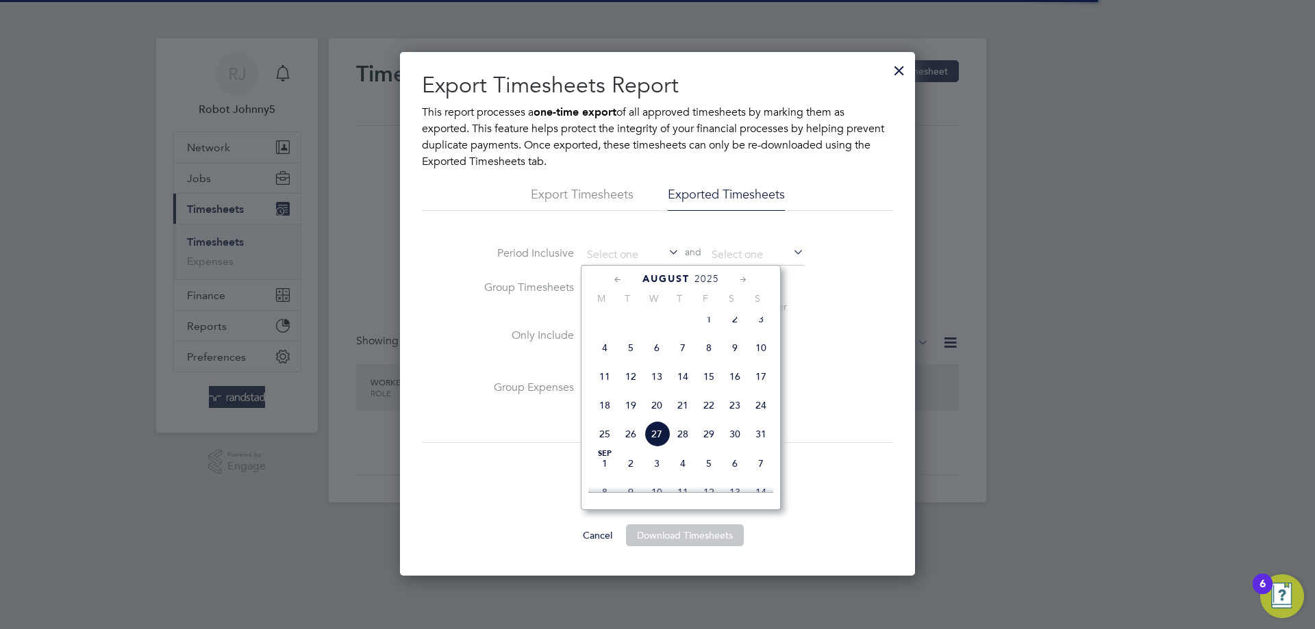
type input "[DATE]"
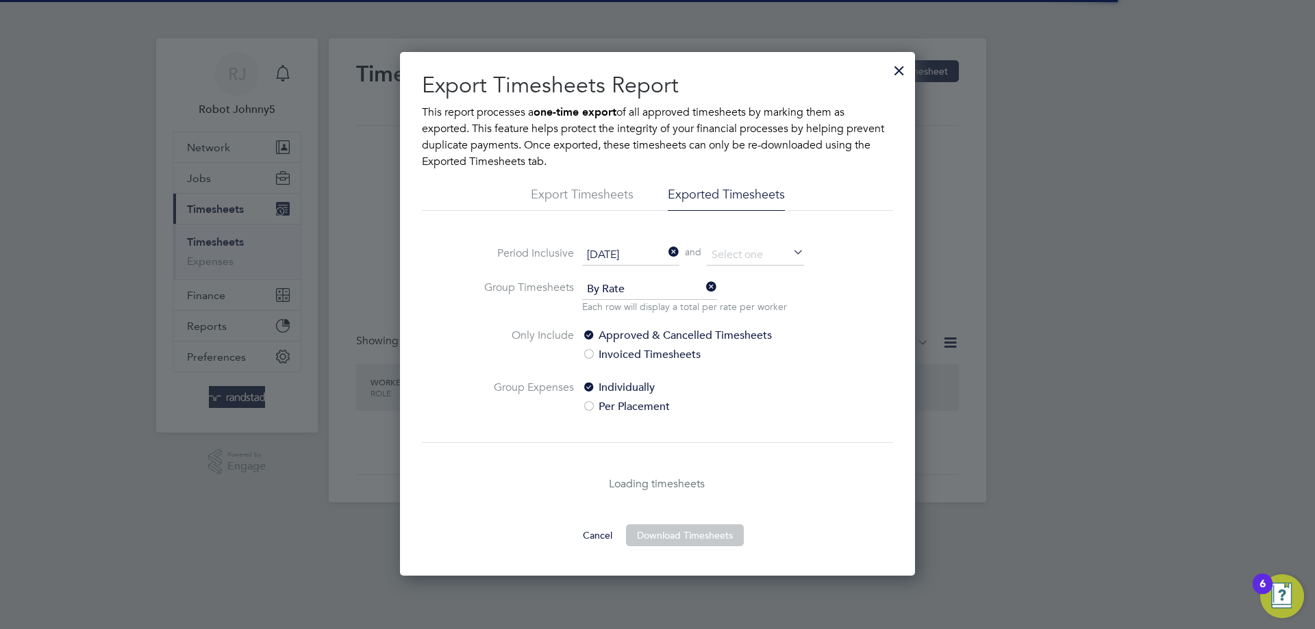
click at [666, 251] on icon at bounding box center [666, 253] width 0 height 19
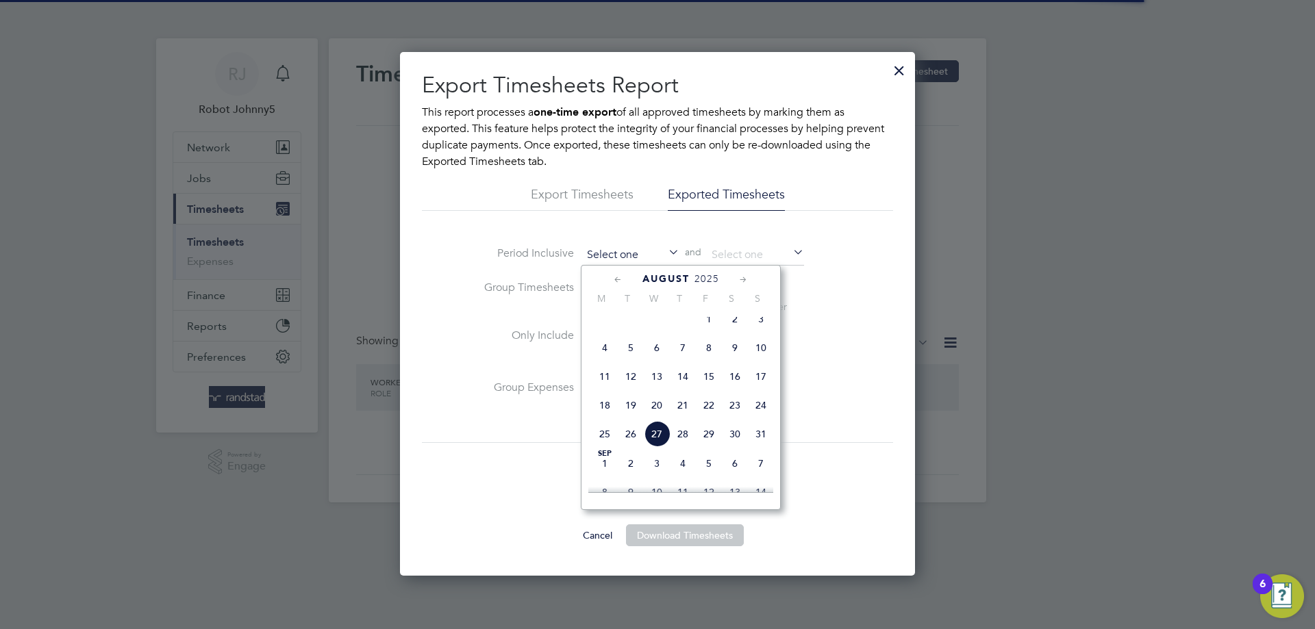
click at [651, 254] on input at bounding box center [630, 255] width 97 height 21
click at [662, 387] on span "27" at bounding box center [657, 374] width 26 height 26
click at [644, 252] on input "[DATE]" at bounding box center [630, 255] width 97 height 21
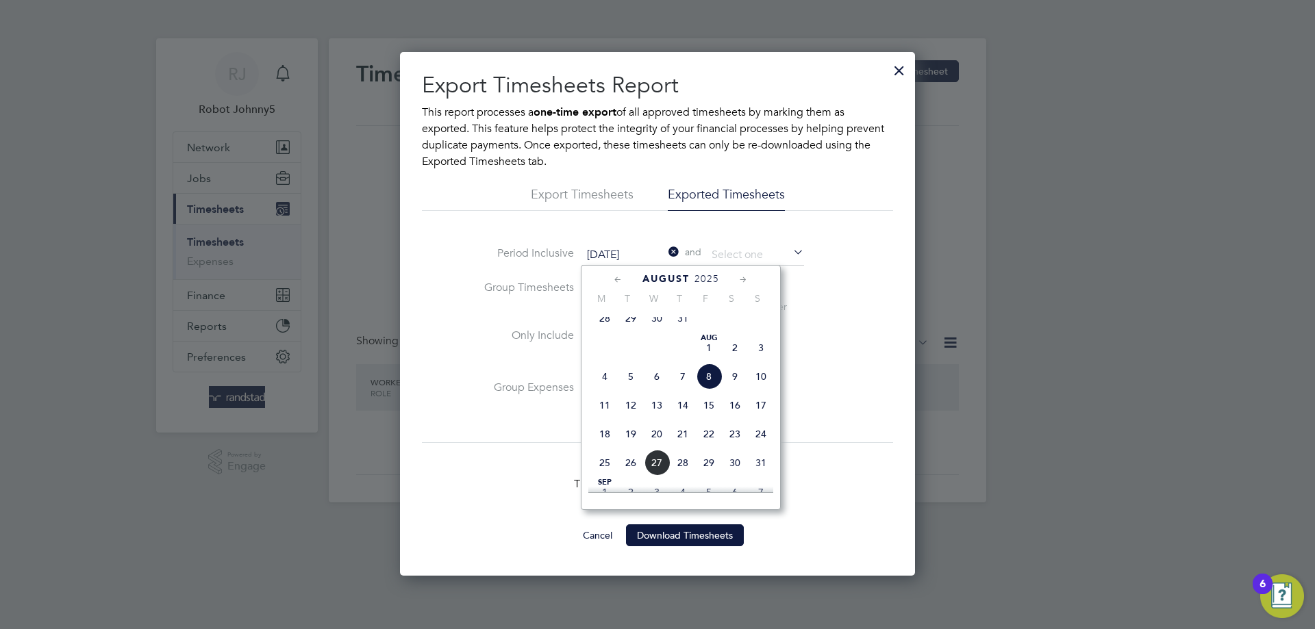
type input "[DATE]"
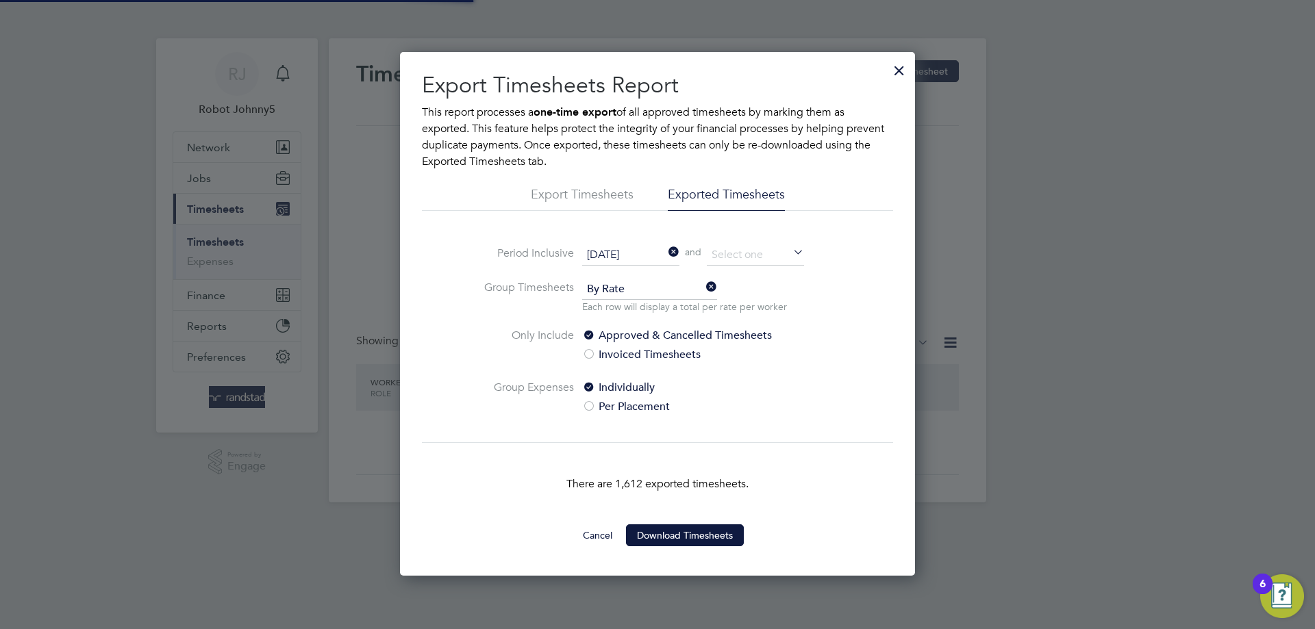
click at [666, 250] on icon at bounding box center [666, 253] width 0 height 19
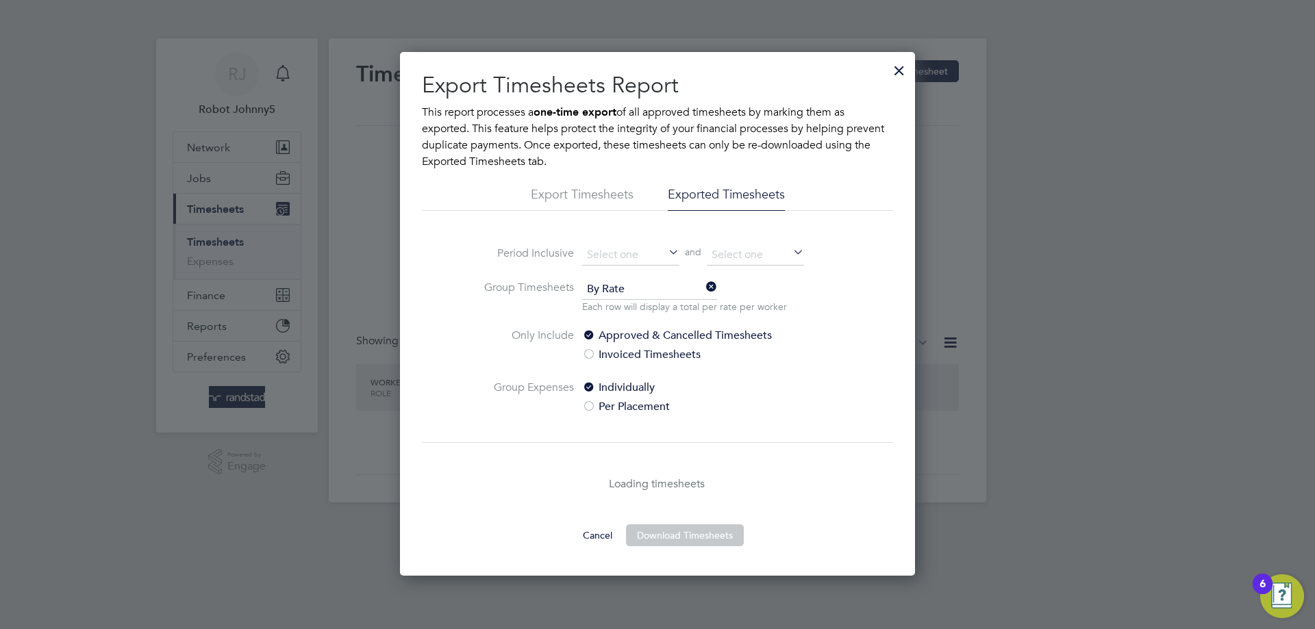
click at [666, 255] on icon at bounding box center [666, 253] width 0 height 19
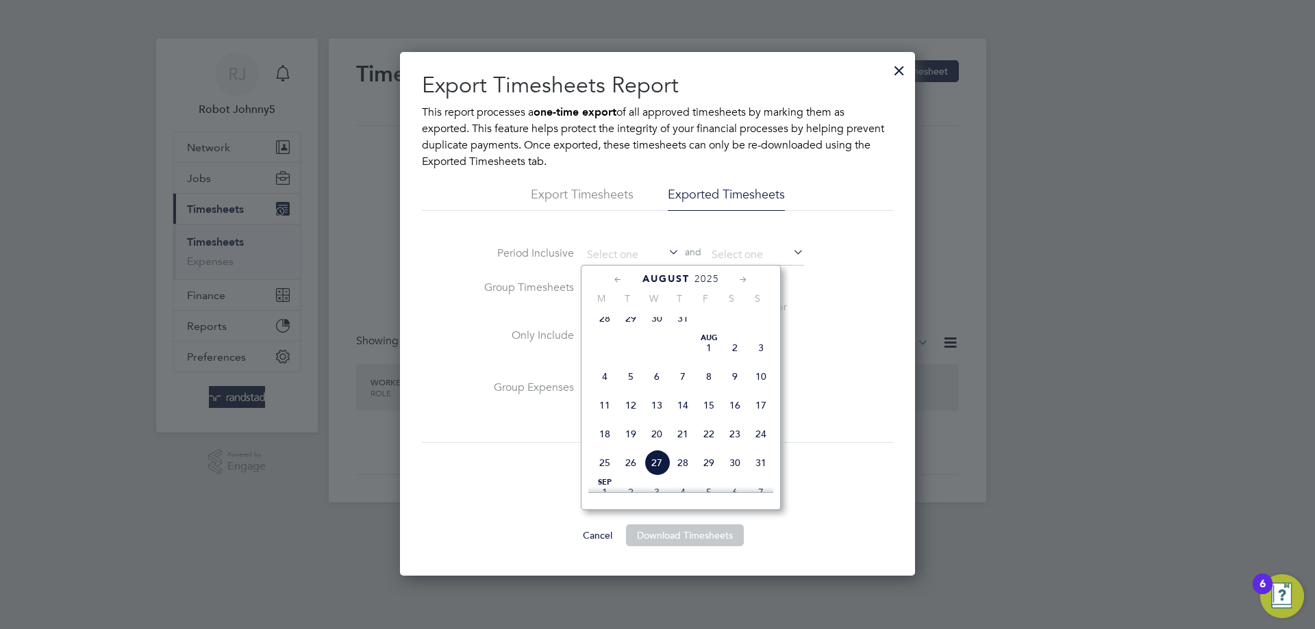
scroll to position [533, 0]
click at [666, 279] on span "August" at bounding box center [665, 279] width 47 height 12
click at [615, 281] on icon at bounding box center [618, 280] width 13 height 15
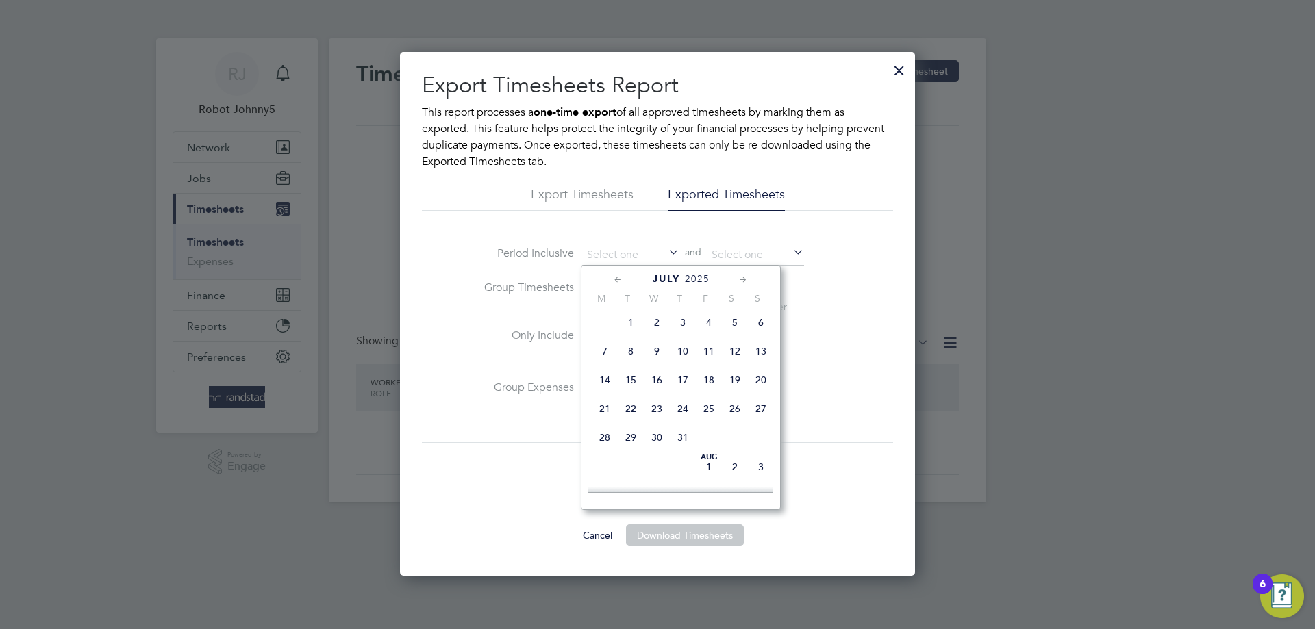
click at [615, 281] on icon at bounding box center [618, 280] width 13 height 15
click at [739, 280] on icon at bounding box center [743, 280] width 13 height 15
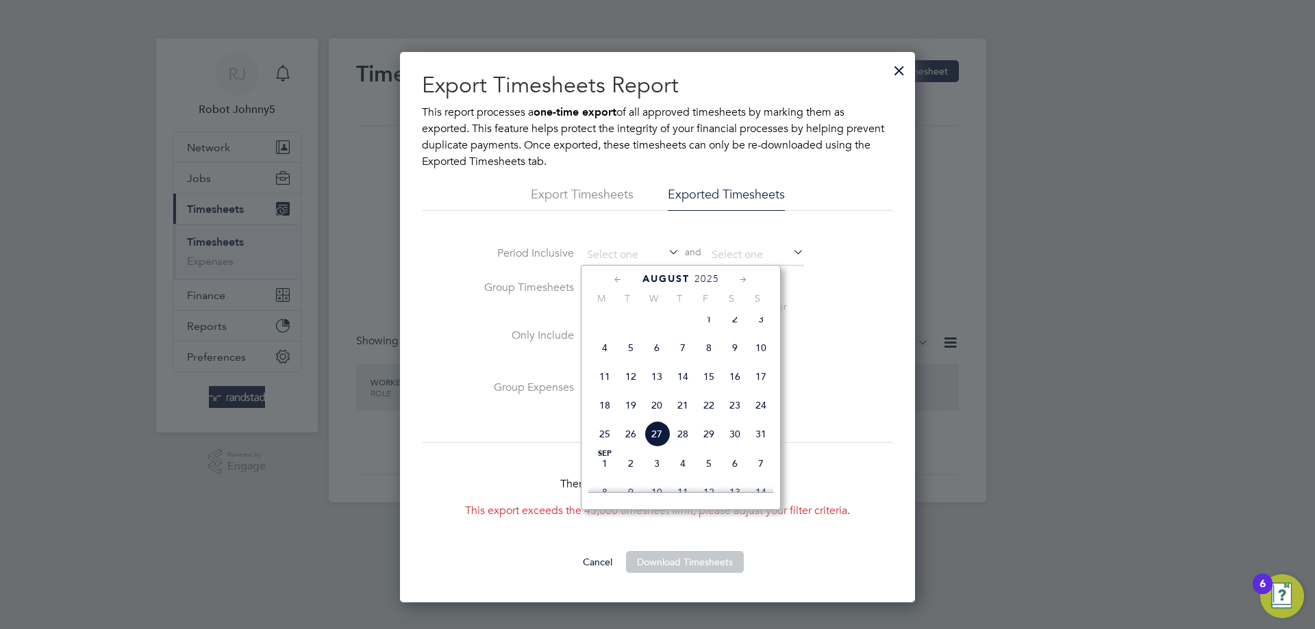
scroll to position [551, 516]
click at [616, 280] on icon at bounding box center [618, 280] width 13 height 15
click at [686, 449] on span "31" at bounding box center [683, 438] width 26 height 26
type input "[DATE]"
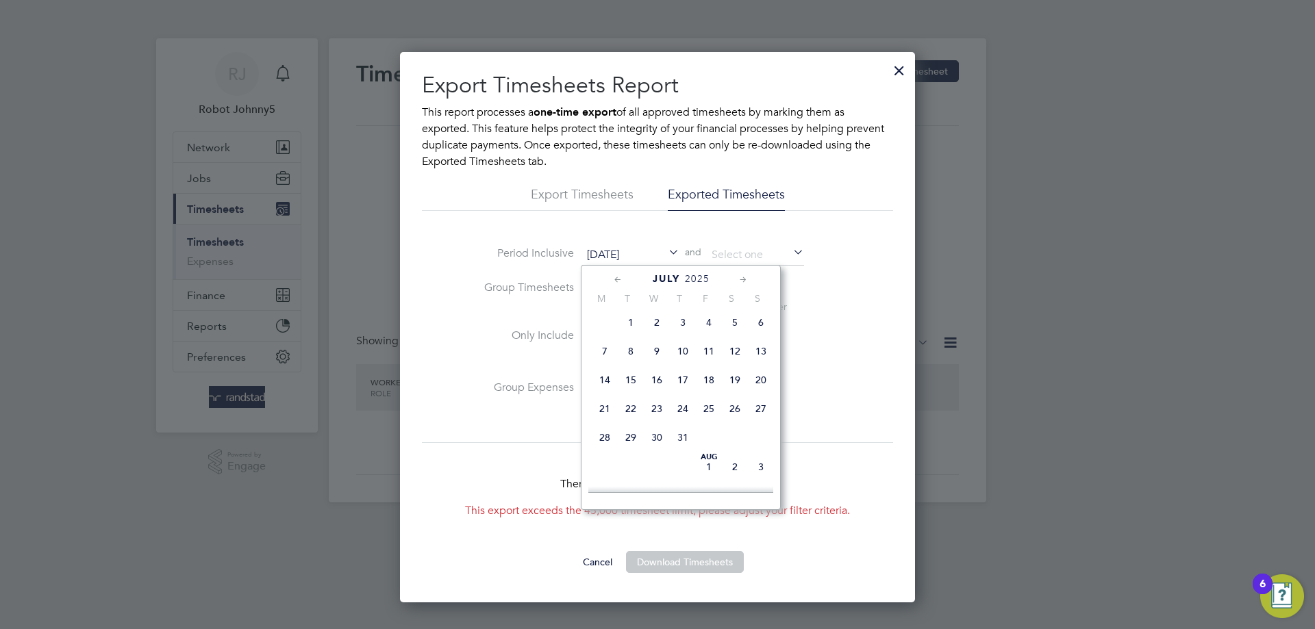
scroll to position [524, 516]
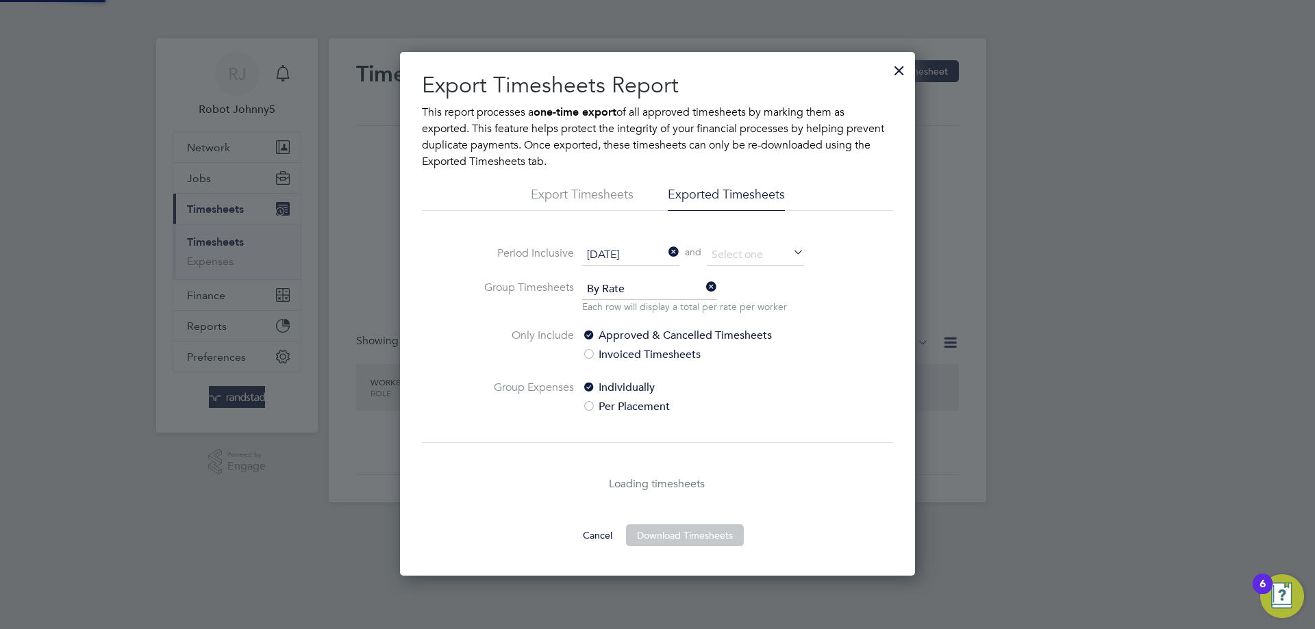
click at [790, 253] on icon at bounding box center [790, 253] width 0 height 19
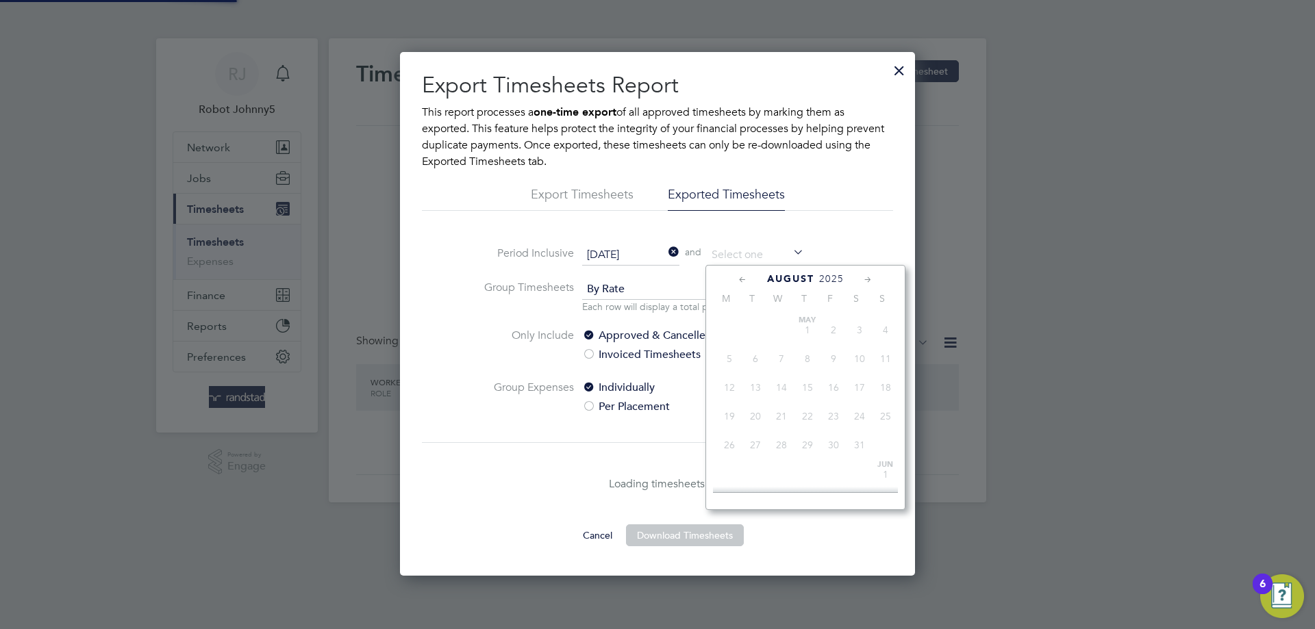
scroll to position [533, 0]
click at [781, 383] on span "27" at bounding box center [781, 374] width 26 height 26
type input "[DATE]"
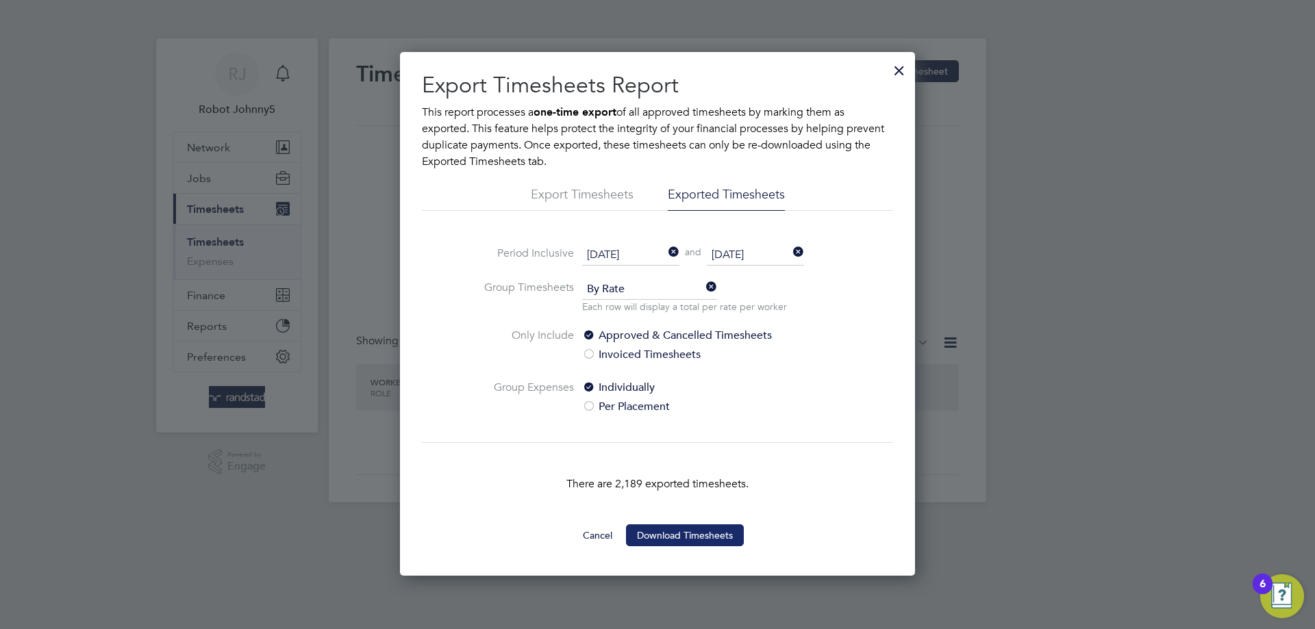
click at [693, 530] on button "Download Timesheets" at bounding box center [685, 536] width 118 height 22
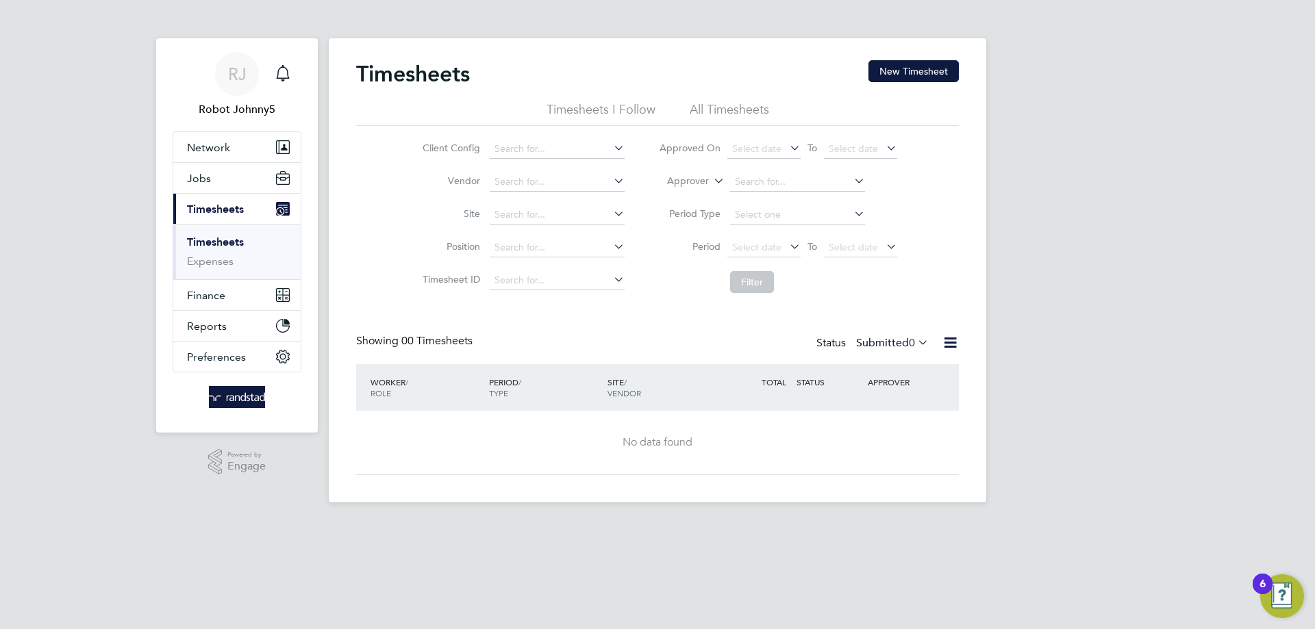
click at [953, 342] on icon at bounding box center [950, 342] width 17 height 17
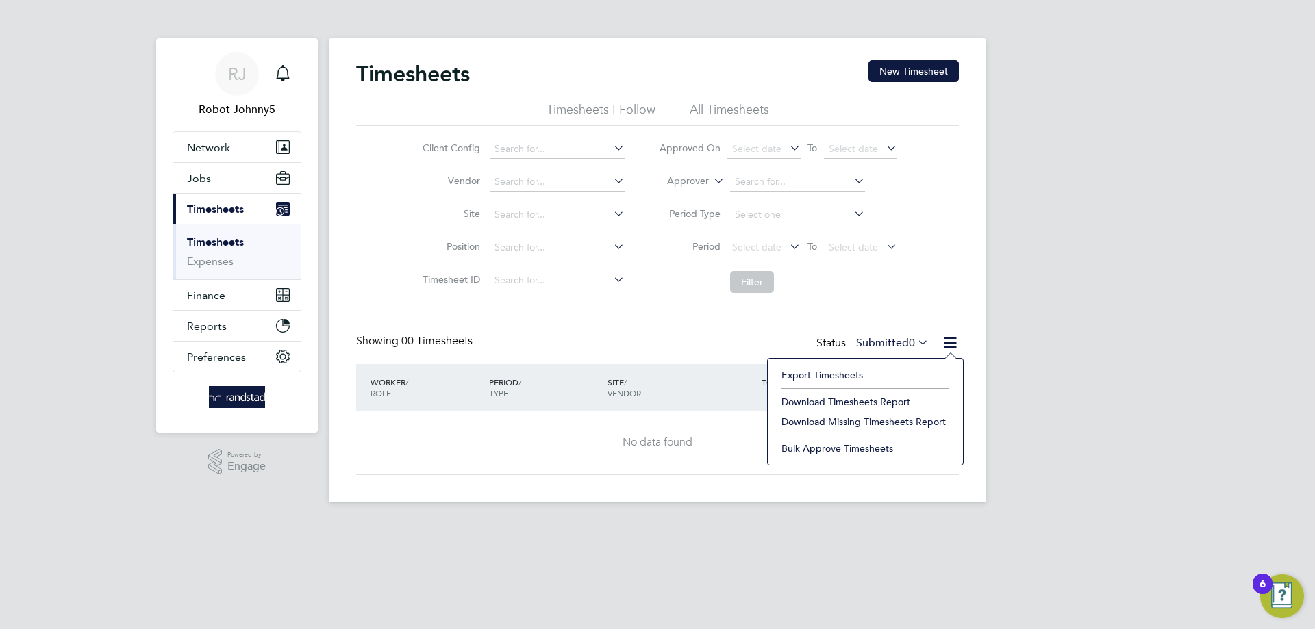
click at [844, 376] on li "Export Timesheets" at bounding box center [865, 375] width 181 height 19
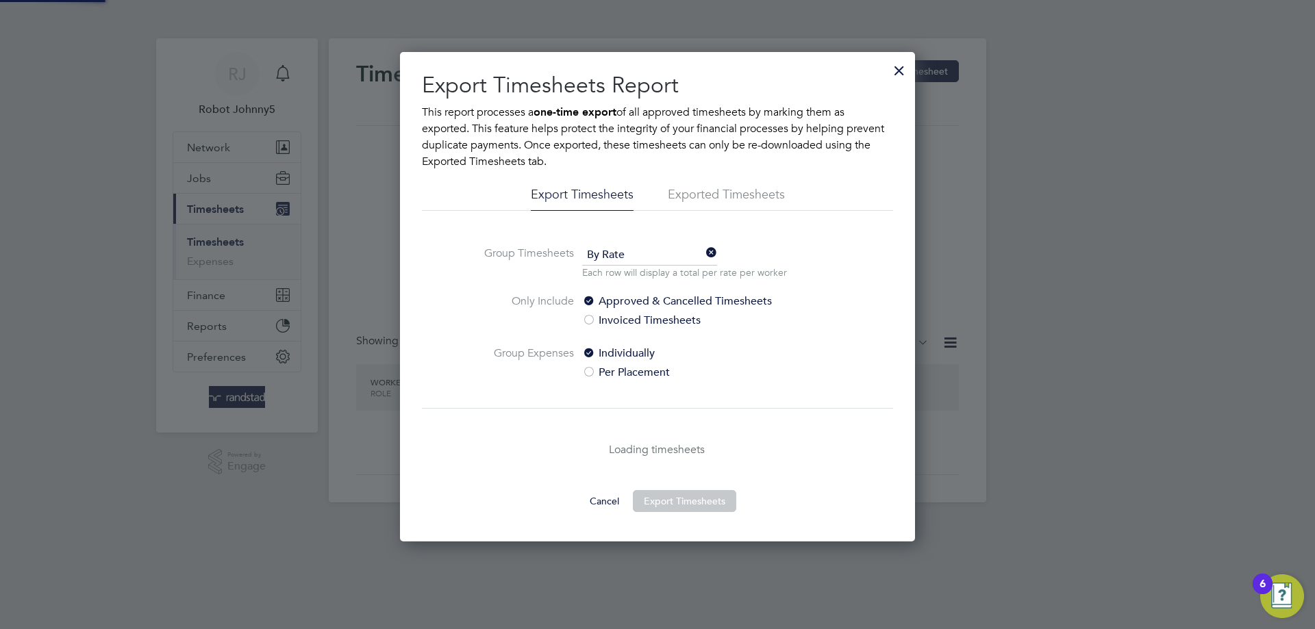
scroll to position [490, 516]
click at [705, 195] on li "Exported Timesheets" at bounding box center [726, 198] width 117 height 25
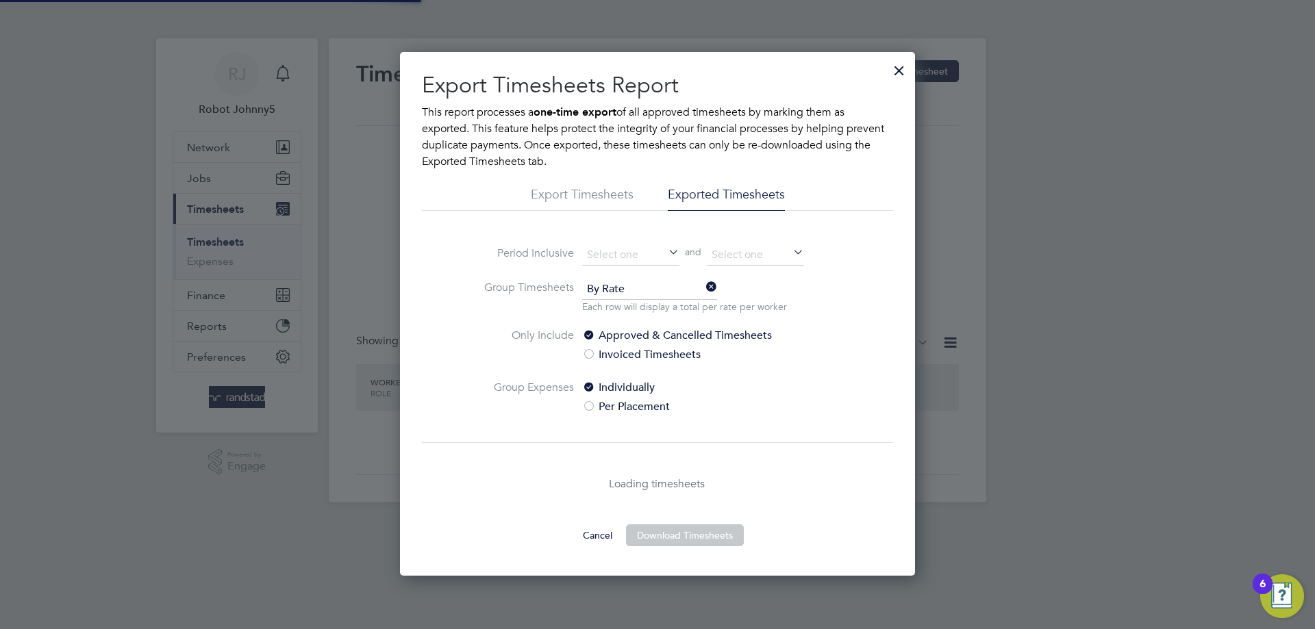
click at [666, 253] on icon at bounding box center [666, 253] width 0 height 19
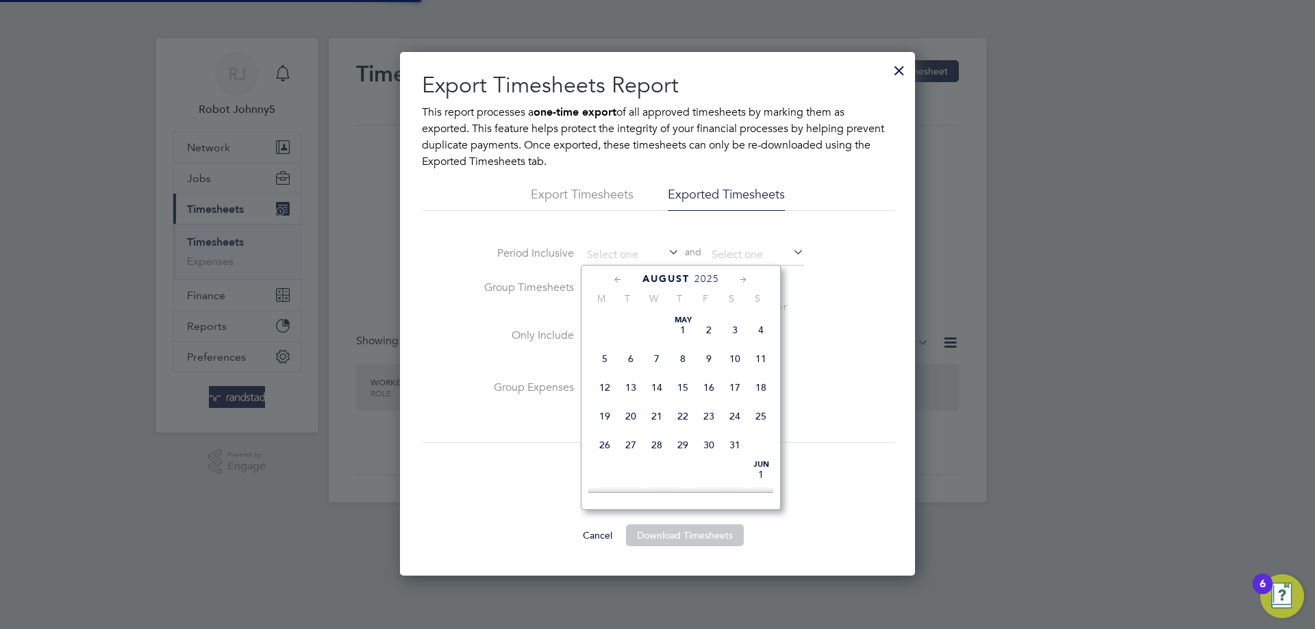
scroll to position [533, 0]
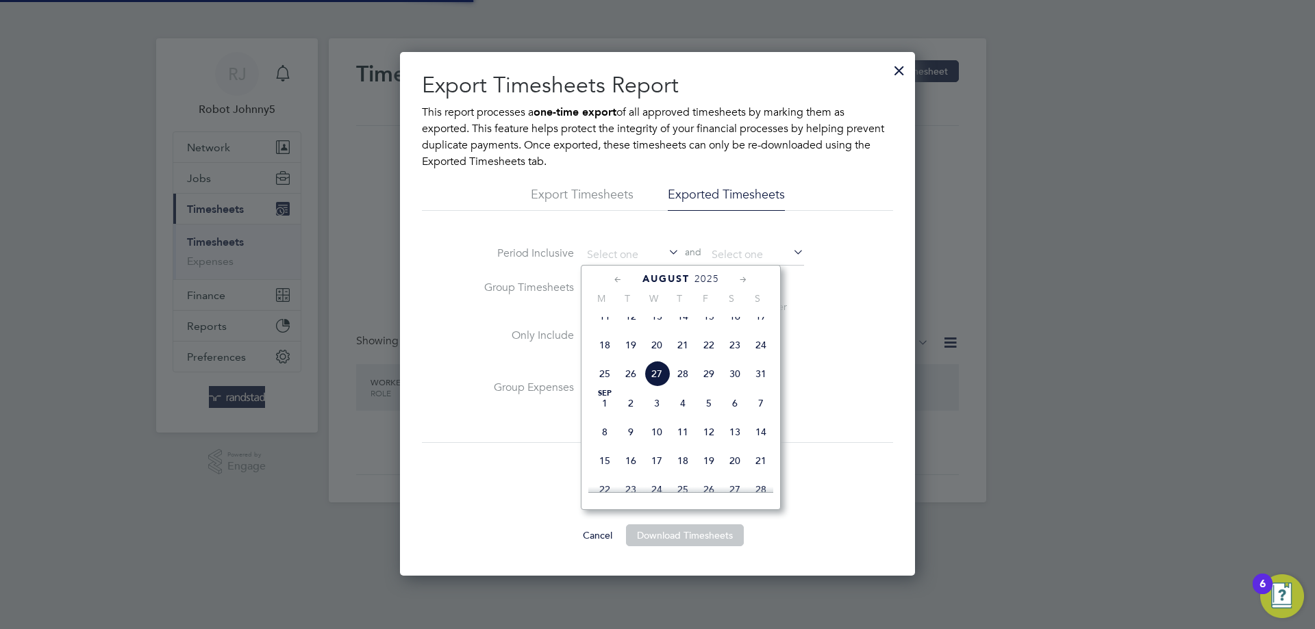
click at [669, 279] on span "August" at bounding box center [665, 279] width 47 height 12
click at [616, 279] on icon at bounding box center [618, 280] width 13 height 15
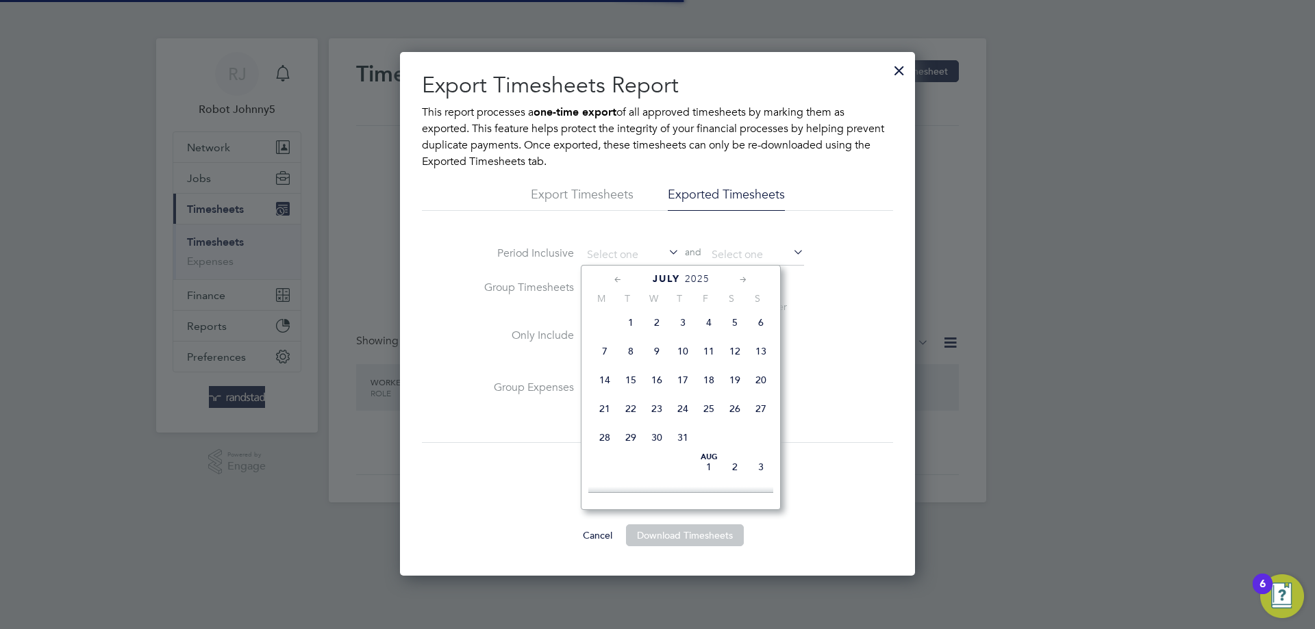
scroll to position [148, 0]
click at [616, 279] on icon at bounding box center [618, 280] width 13 height 15
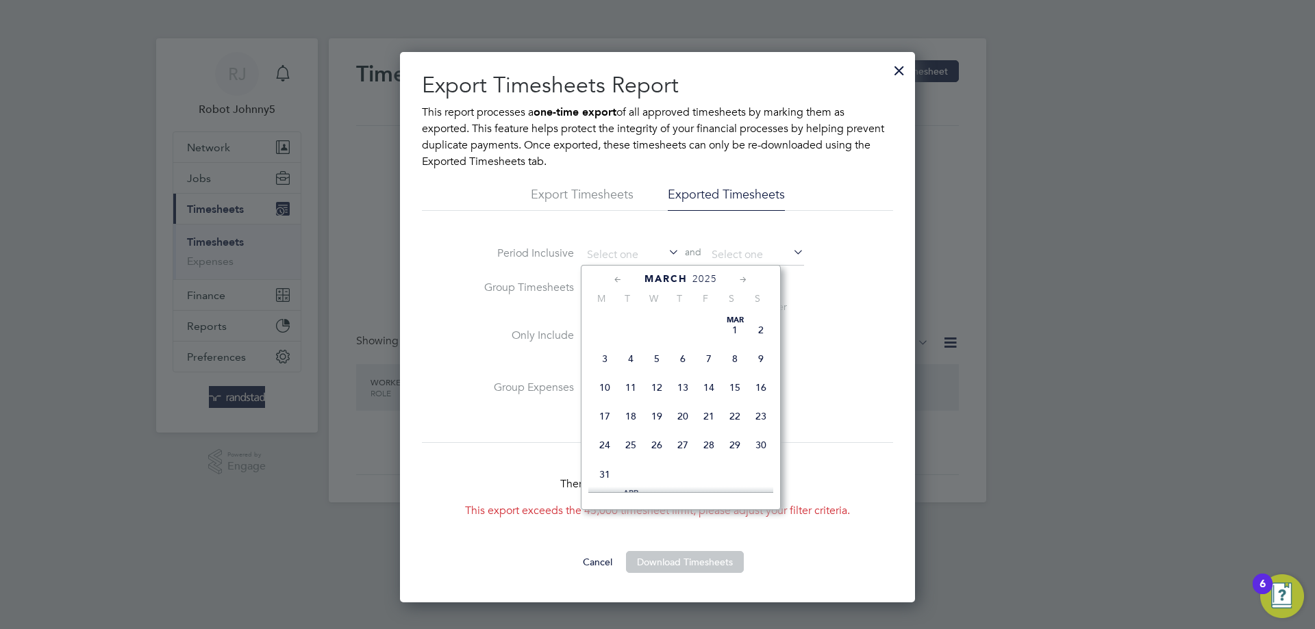
scroll to position [551, 516]
